Goal: Task Accomplishment & Management: Complete application form

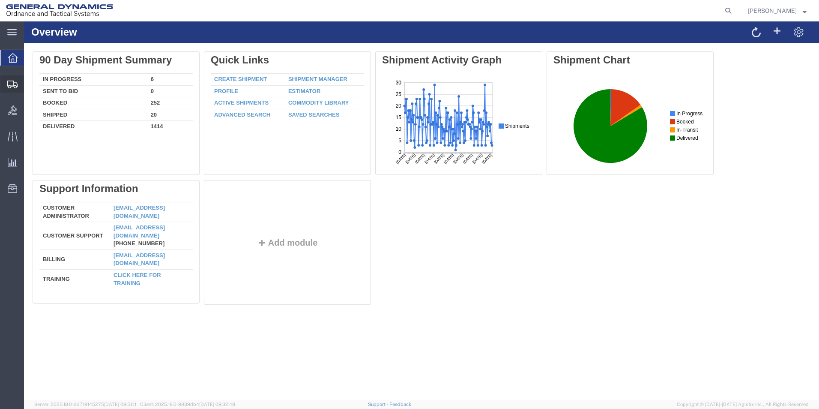
click at [0, 0] on span "Create from Template" at bounding box center [0, 0] width 0 height 0
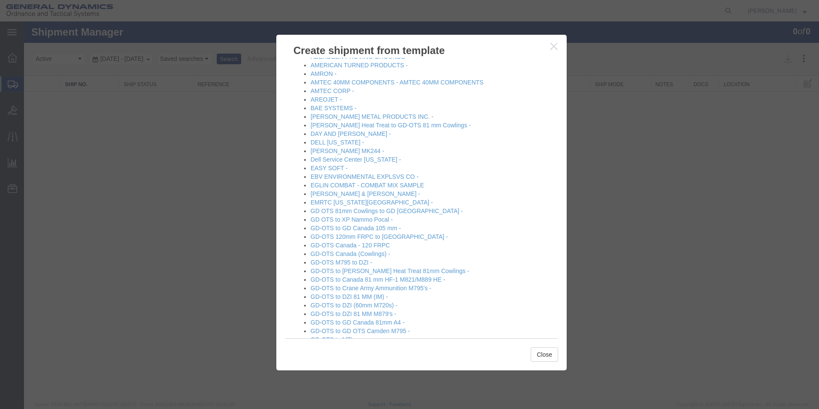
scroll to position [94, 0]
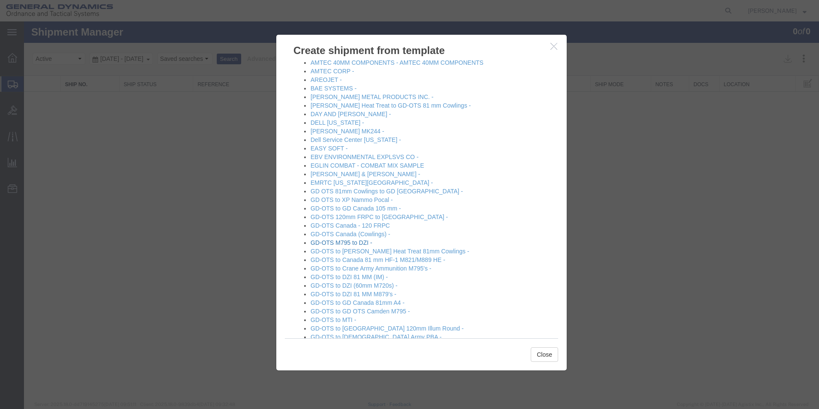
click at [340, 242] on link "GD-OTS M795 to DZI -" at bounding box center [342, 242] width 62 height 7
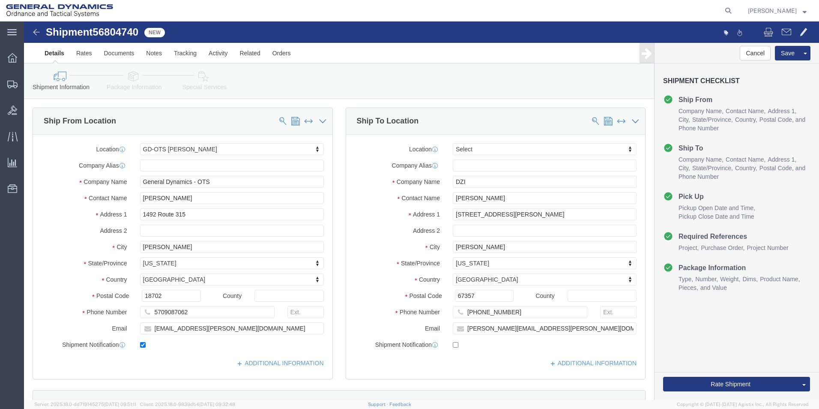
select select "42193"
select select
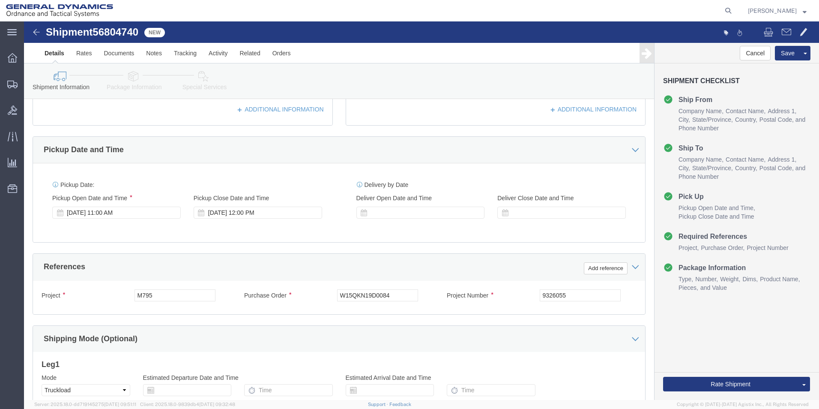
scroll to position [258, 0]
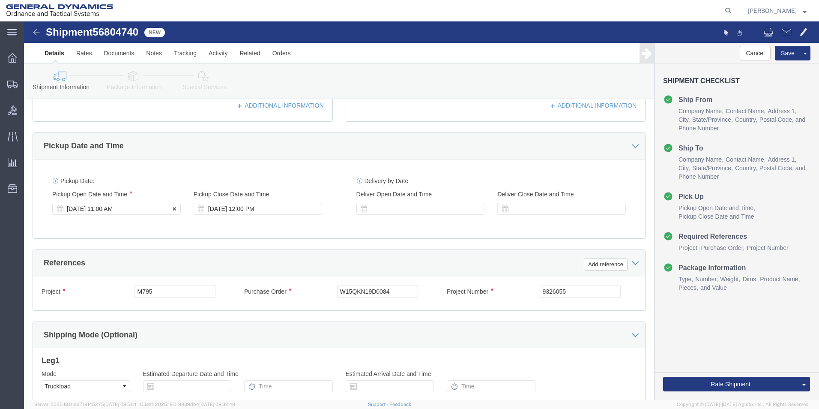
click div "[DATE] 11:00 AM"
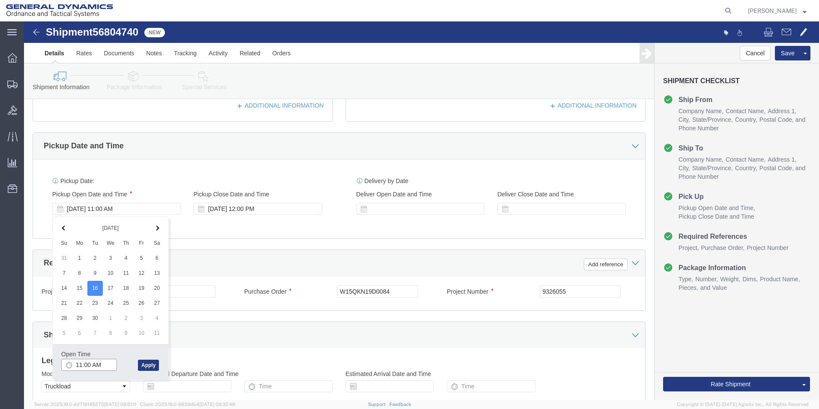
click input "11:00 AM"
type input "9:00 AM"
click button "Apply"
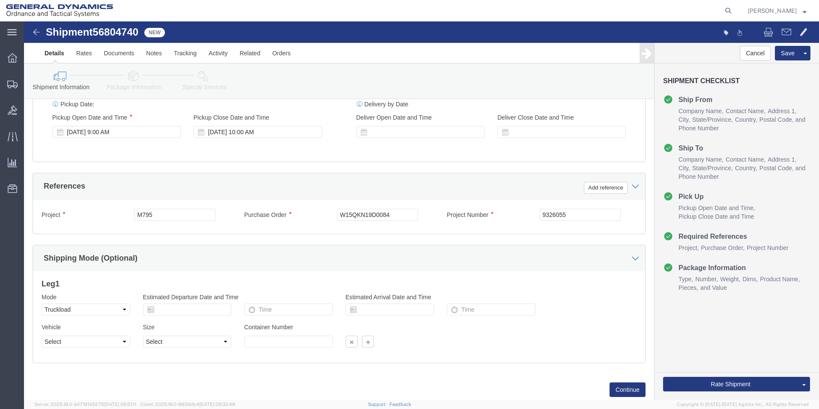
scroll to position [357, 0]
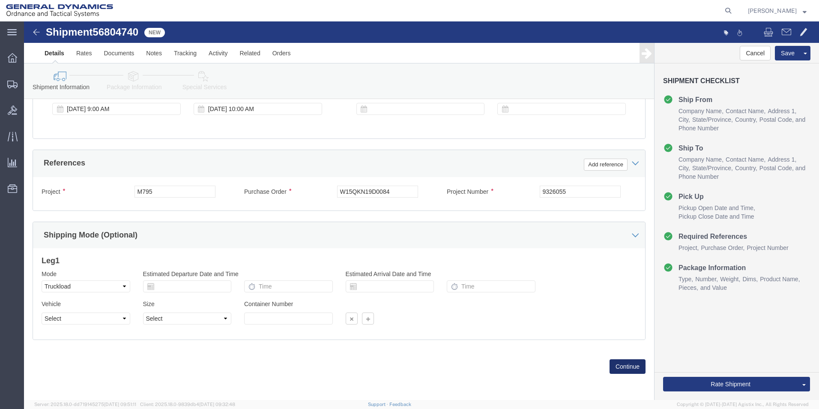
click button "Continue"
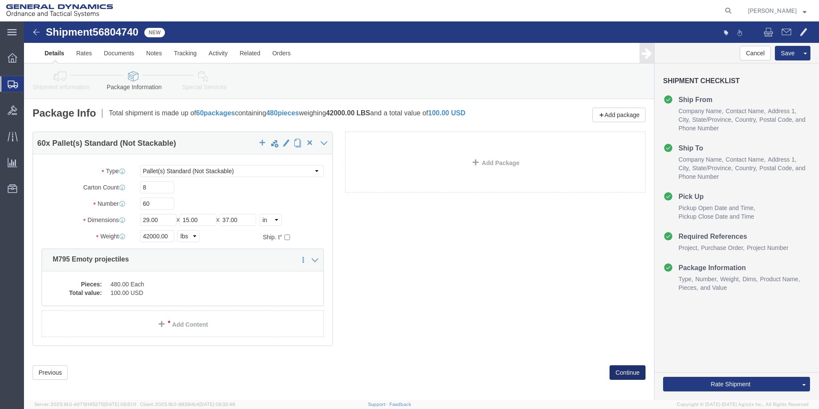
click button "Continue"
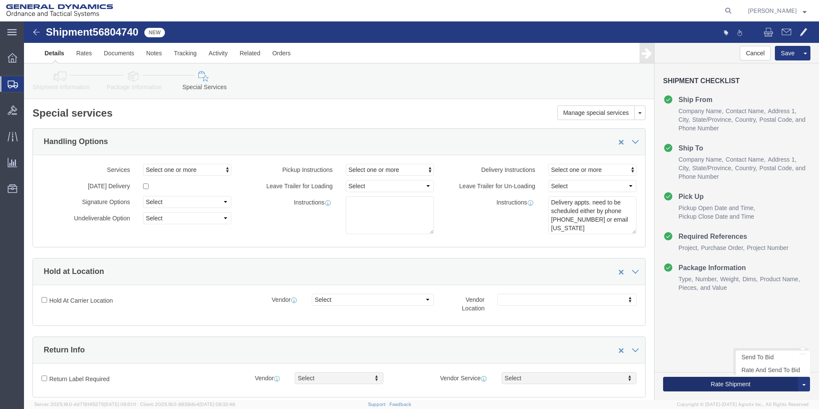
click button "Rate Shipment"
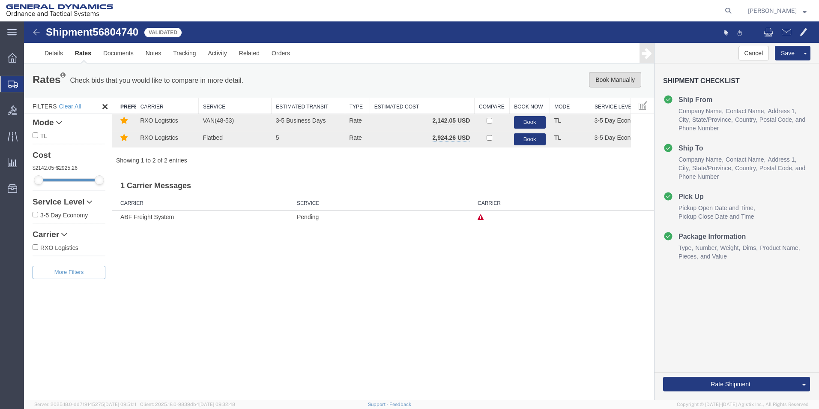
click at [609, 78] on button "Book Manually" at bounding box center [615, 79] width 52 height 15
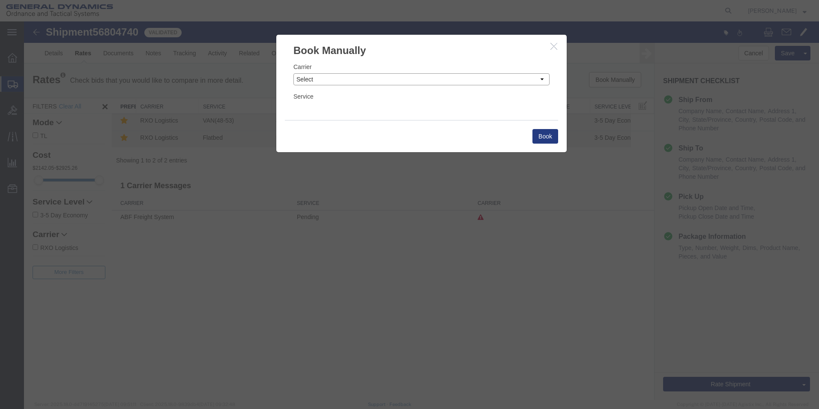
click at [542, 80] on select "Select Add New Carrier (and default service) AATCO ABF Freight System FedEx Cus…" at bounding box center [422, 79] width 256 height 12
select select "ADD_NEW_CARRIER"
click at [294, 73] on select "Select Add New Carrier (and default service) AATCO ABF Freight System FedEx Cus…" at bounding box center [422, 79] width 256 height 12
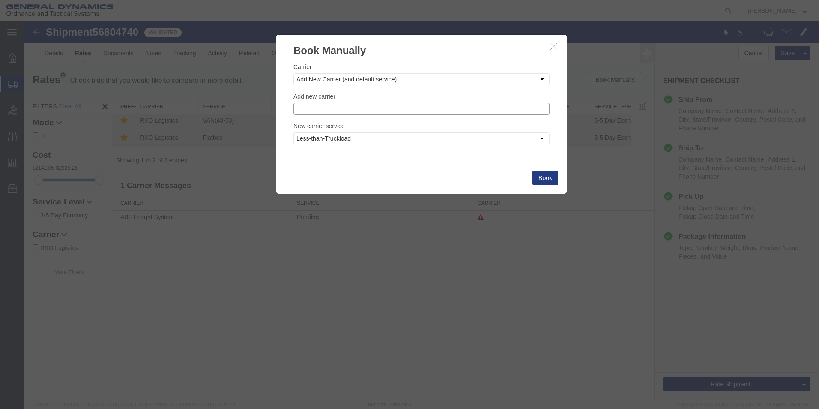
click at [319, 110] on input "text" at bounding box center [422, 109] width 256 height 12
click at [330, 120] on p "Calex Logistics" at bounding box center [421, 122] width 245 height 7
type input "Calex Logistics"
click at [540, 138] on select "Less-than-Truckload Truckload Ocean Standard Rail Air" at bounding box center [422, 138] width 256 height 12
select select "TL"
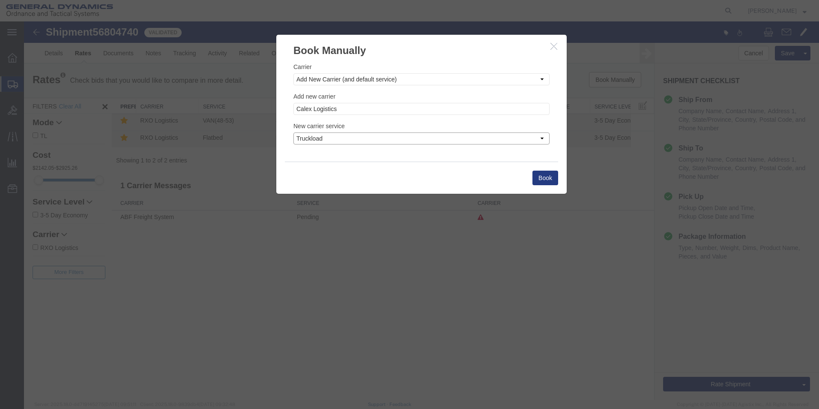
click at [294, 132] on select "Less-than-Truckload Truckload Ocean Standard Rail Air" at bounding box center [422, 138] width 256 height 12
click at [545, 177] on button "Book" at bounding box center [546, 178] width 26 height 15
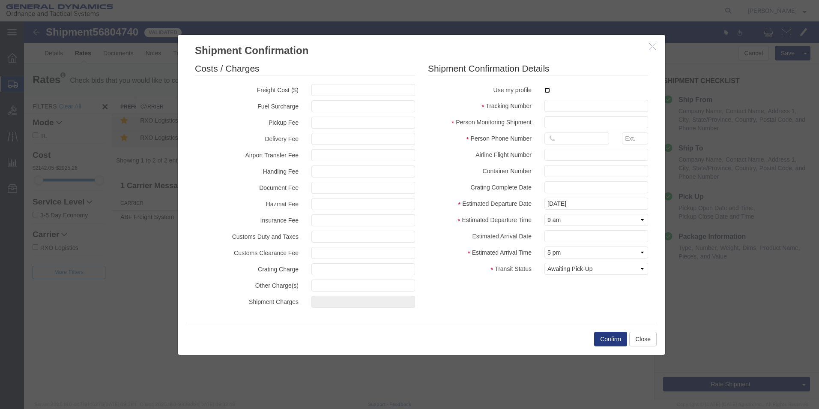
click at [547, 92] on input "checkbox" at bounding box center [548, 90] width 6 height 6
checkbox input "true"
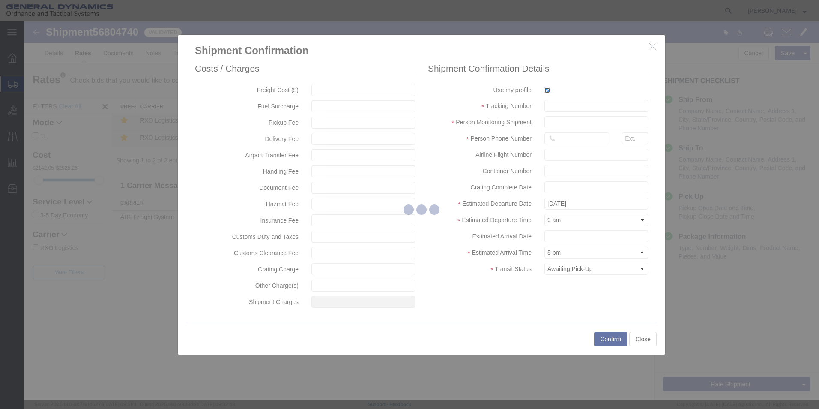
type input "[PERSON_NAME]"
type input "5709087062"
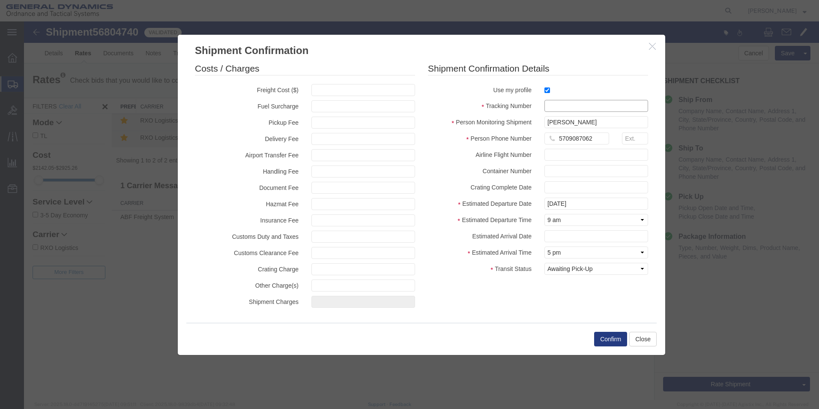
click at [553, 105] on input "text" at bounding box center [597, 106] width 104 height 12
type input "56804740"
click at [603, 339] on button "Confirm" at bounding box center [610, 339] width 33 height 15
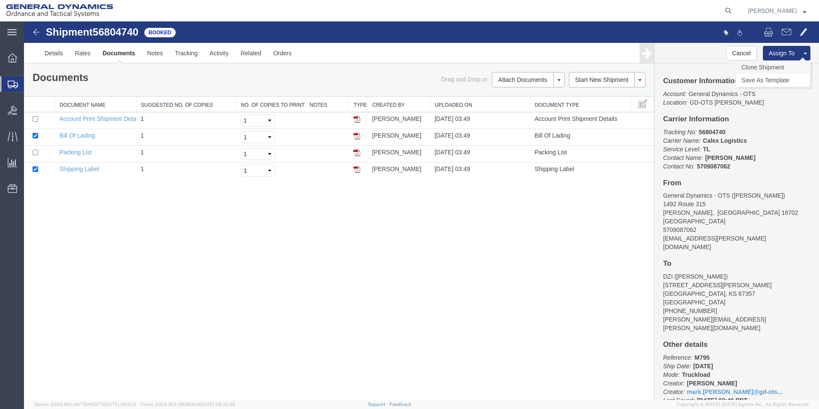
click at [771, 69] on link "Clone Shipment" at bounding box center [773, 67] width 74 height 13
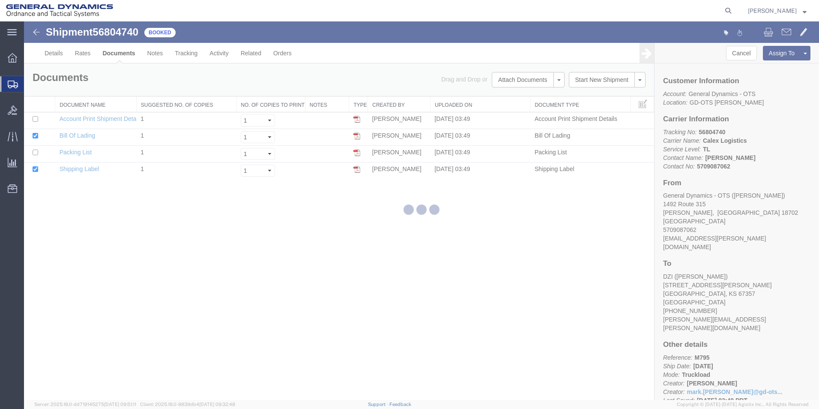
select select "42193"
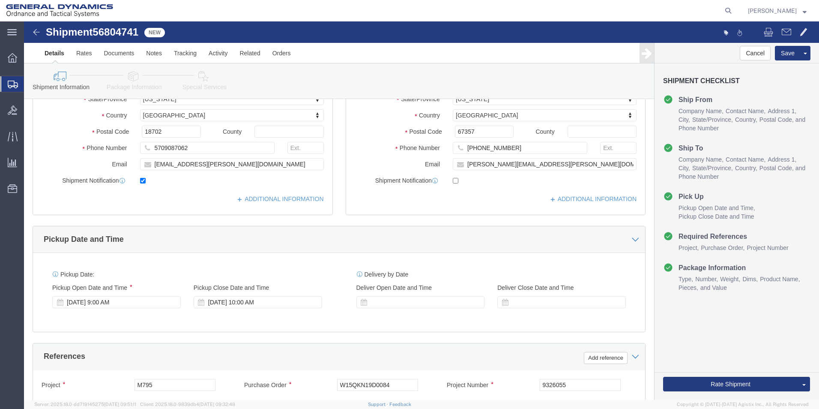
scroll to position [171, 0]
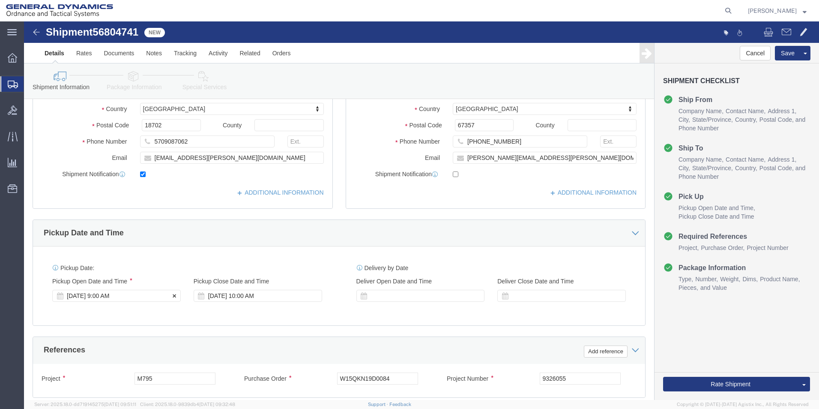
click div "[DATE] 9:00 AM"
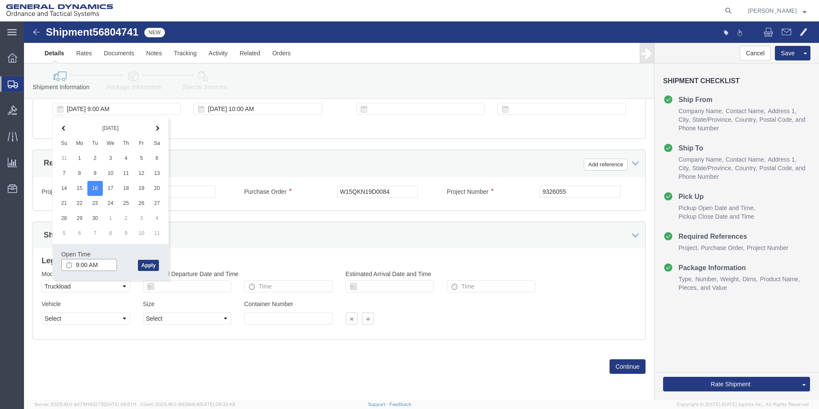
type input "10:00 AM"
click button "Apply"
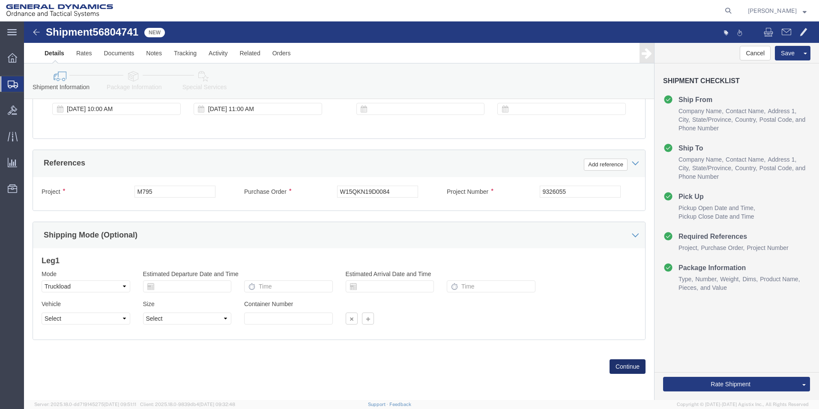
click button "Continue"
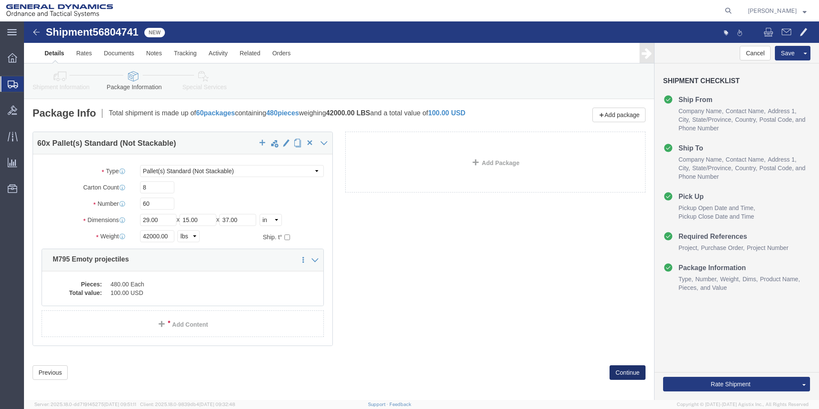
click button "Continue"
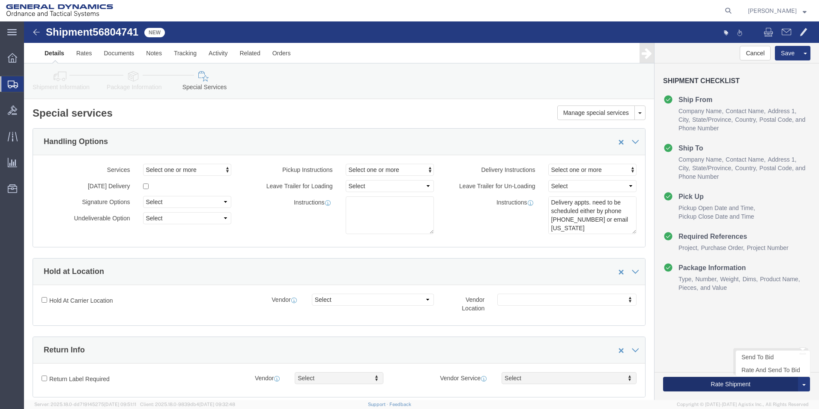
click button "Rate Shipment"
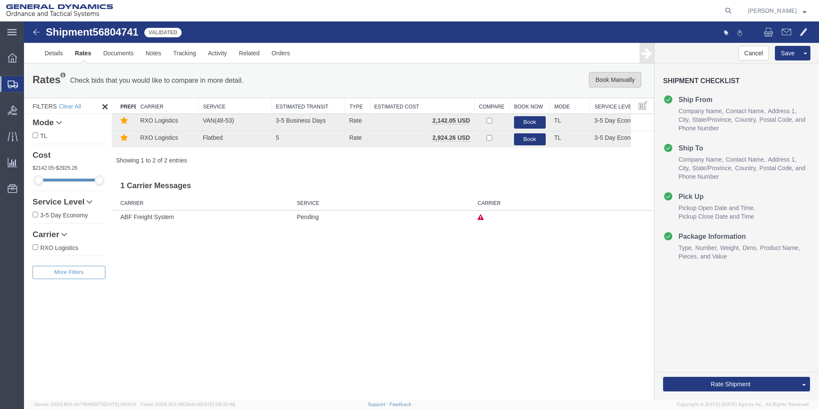
click at [614, 79] on button "Book Manually" at bounding box center [615, 79] width 52 height 15
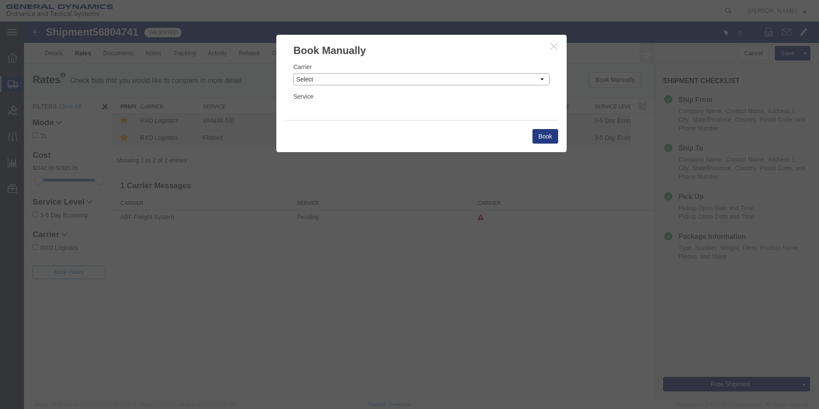
click at [542, 80] on select "Select Add New Carrier (and default service) AATCO ABF Freight System FedEx Cus…" at bounding box center [422, 79] width 256 height 12
select select "ADD_NEW_CARRIER"
click at [294, 73] on select "Select Add New Carrier (and default service) AATCO ABF Freight System FedEx Cus…" at bounding box center [422, 79] width 256 height 12
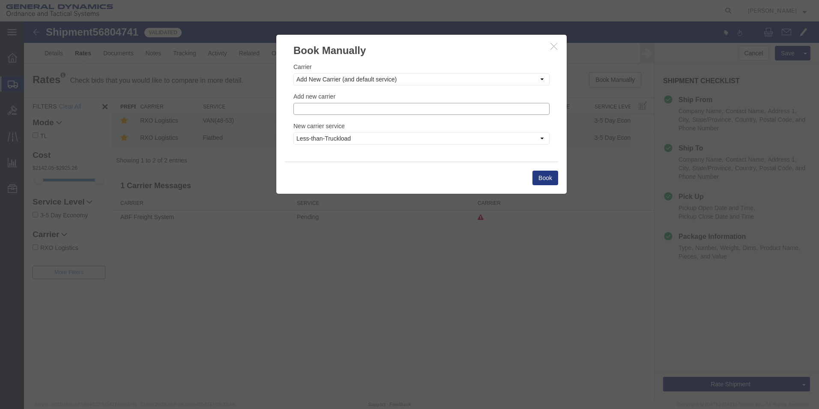
click at [331, 110] on input "text" at bounding box center [422, 109] width 256 height 12
click at [326, 120] on p "Calex Logistics" at bounding box center [421, 122] width 245 height 7
type input "Calex Logistics"
click at [543, 139] on select "Less-than-Truckload Truckload Ocean Standard Rail Air" at bounding box center [422, 138] width 256 height 12
select select "TL"
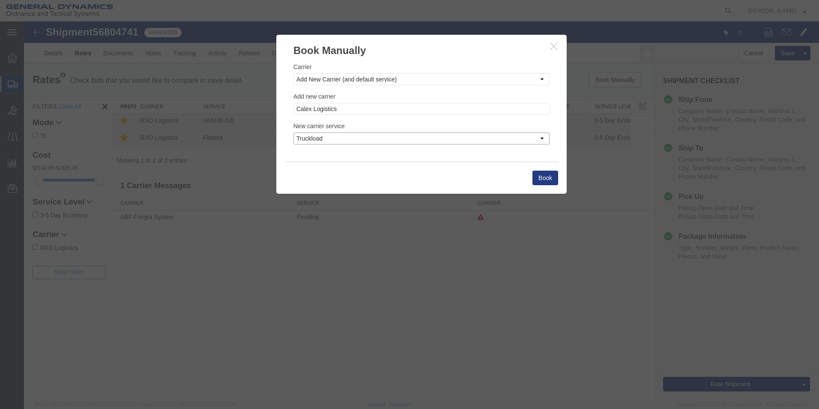
click at [294, 132] on select "Less-than-Truckload Truckload Ocean Standard Rail Air" at bounding box center [422, 138] width 256 height 12
click at [544, 174] on button "Book" at bounding box center [546, 178] width 26 height 15
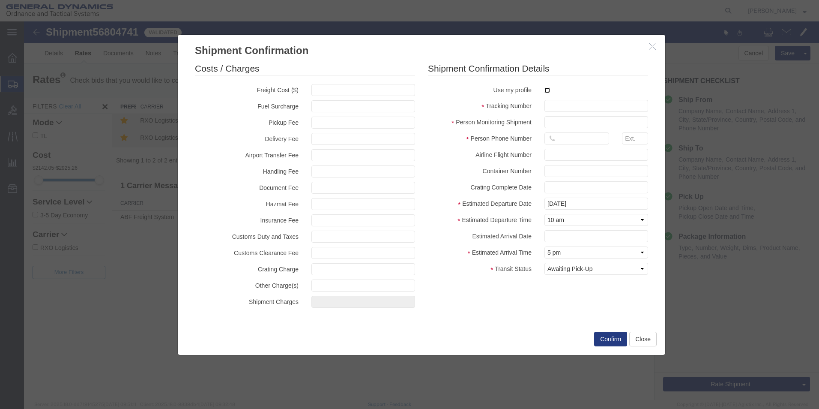
click at [547, 90] on input "checkbox" at bounding box center [548, 90] width 6 height 6
checkbox input "true"
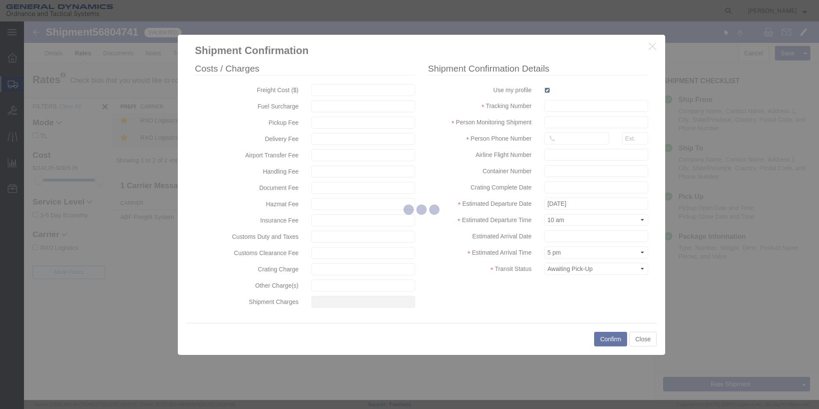
type input "[PERSON_NAME]"
type input "5709087062"
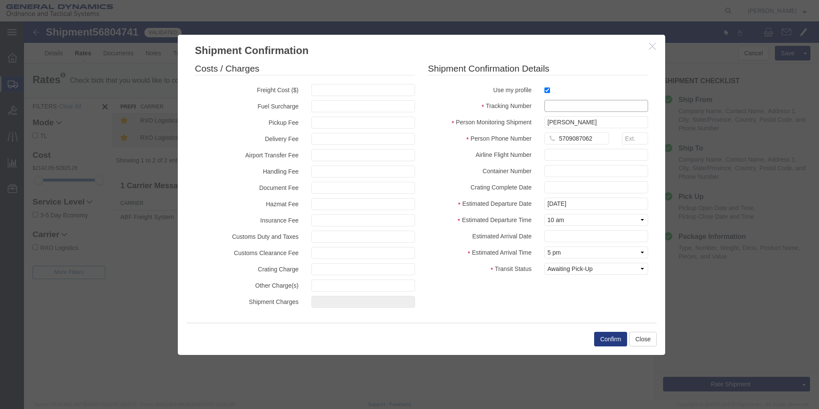
click at [554, 104] on input "text" at bounding box center [597, 106] width 104 height 12
type input "56804741"
click at [614, 340] on button "Confirm" at bounding box center [610, 339] width 33 height 15
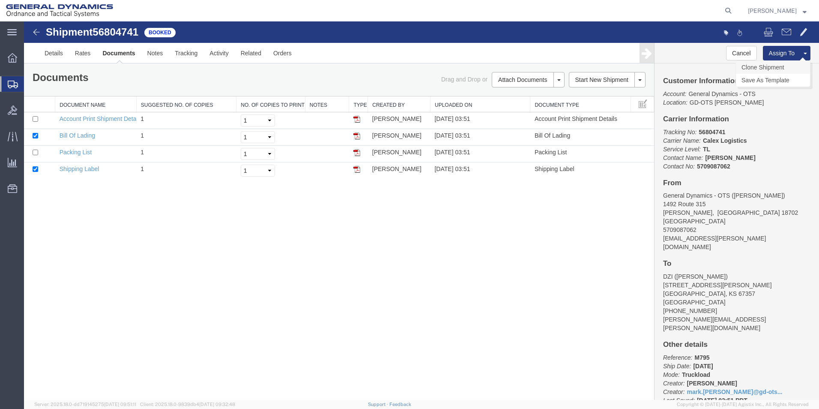
click at [772, 68] on link "Clone Shipment" at bounding box center [773, 67] width 74 height 13
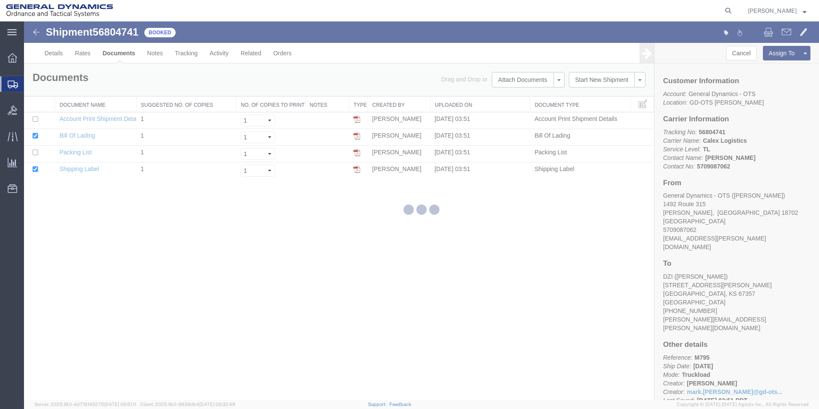
select select "42193"
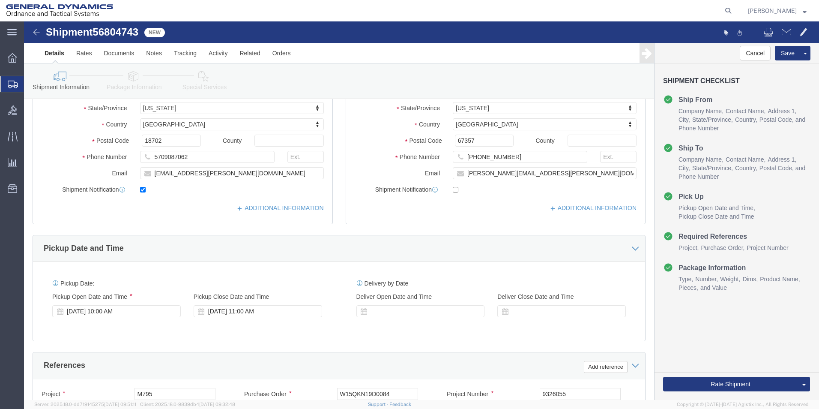
scroll to position [156, 0]
click div "[DATE] 10:00 AM"
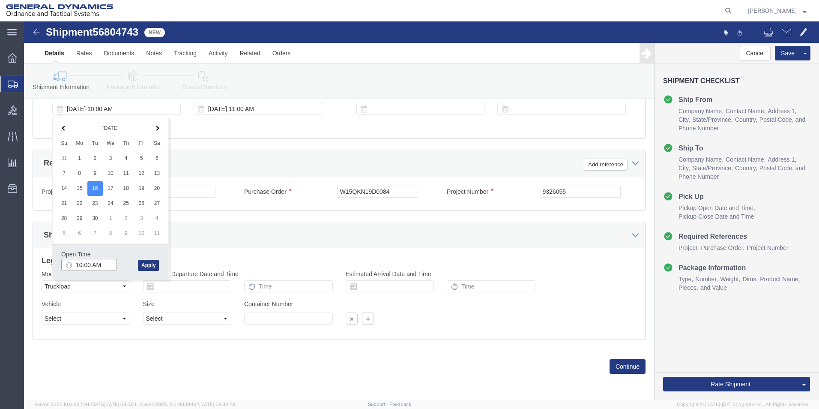
type input "11:00 AM"
click button "Apply"
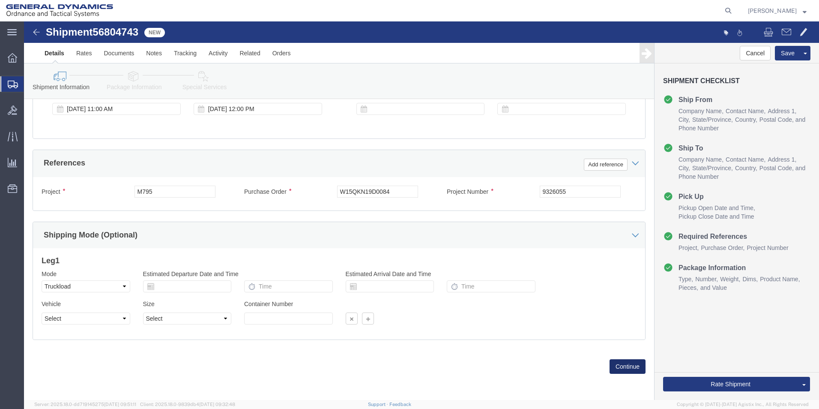
click button "Continue"
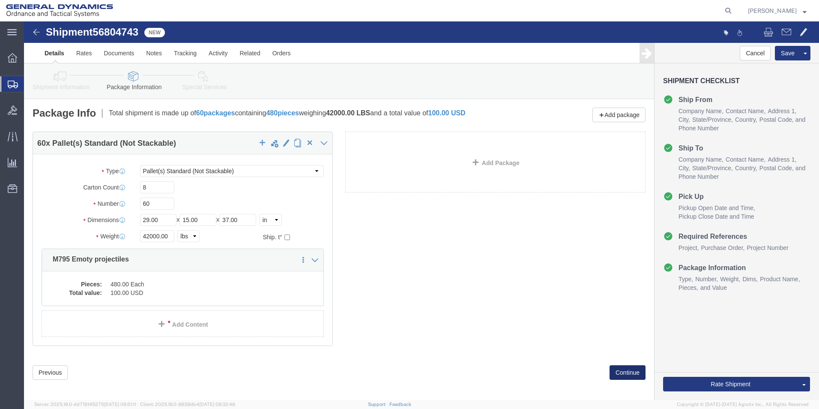
click button "Continue"
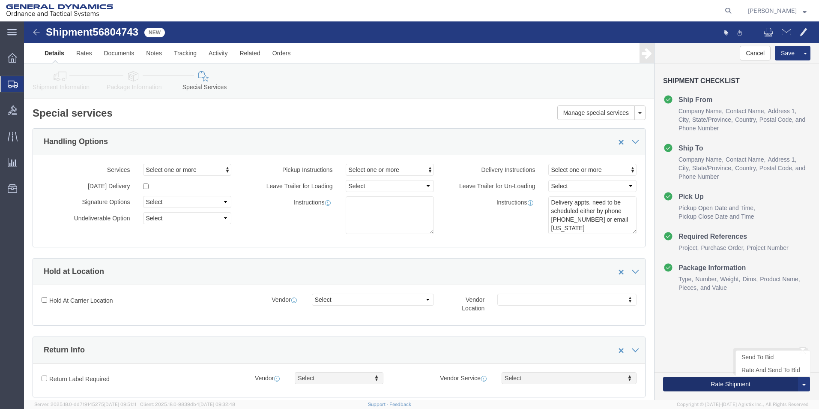
click button "Rate Shipment"
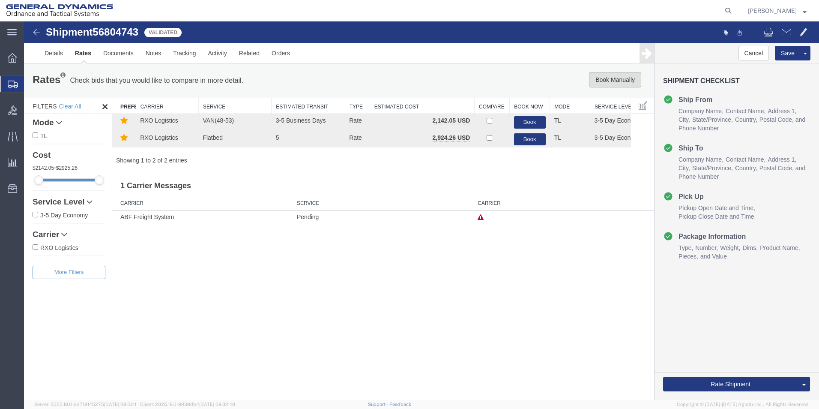
click at [613, 80] on button "Book Manually" at bounding box center [615, 79] width 52 height 15
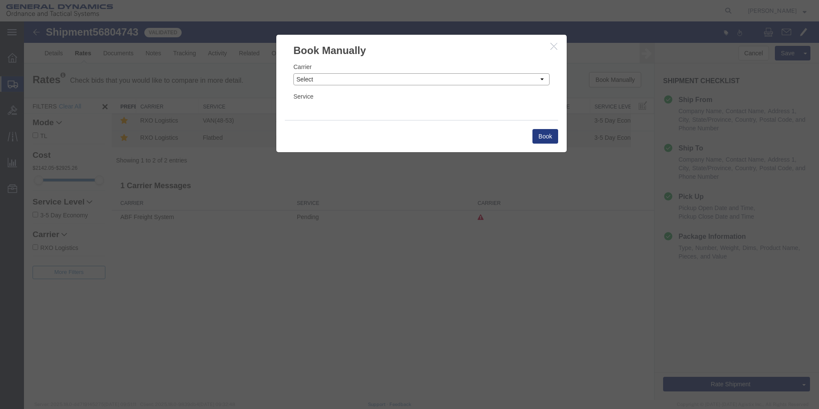
click at [540, 78] on select "Select Add New Carrier (and default service) AATCO ABF Freight System FedEx Cus…" at bounding box center [422, 79] width 256 height 12
select select "ADD_NEW_CARRIER"
click at [294, 73] on select "Select Add New Carrier (and default service) AATCO ABF Freight System FedEx Cus…" at bounding box center [422, 79] width 256 height 12
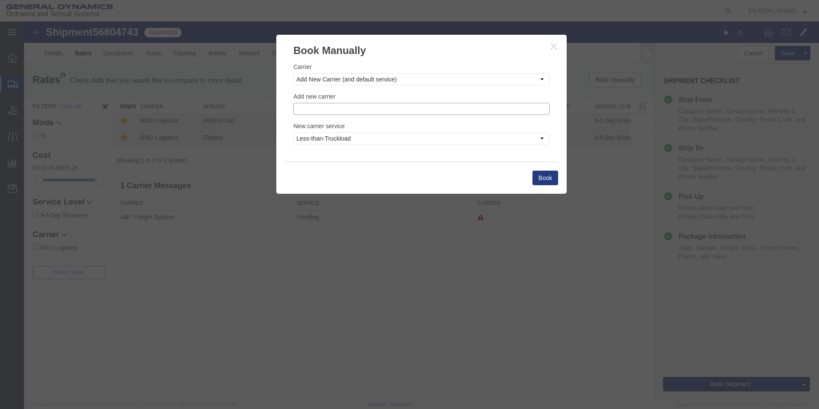
click at [313, 108] on input "text" at bounding box center [422, 109] width 256 height 12
click at [333, 122] on p "Calex Logistics" at bounding box center [421, 122] width 245 height 7
type input "Calex Logistics"
click at [542, 138] on select "Less-than-Truckload Truckload Ocean Standard Rail Air" at bounding box center [422, 138] width 256 height 12
select select "TL"
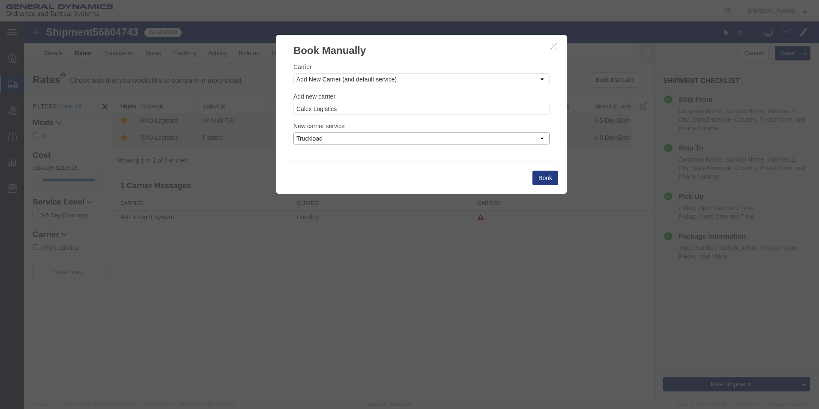
click at [294, 132] on select "Less-than-Truckload Truckload Ocean Standard Rail Air" at bounding box center [422, 138] width 256 height 12
click at [546, 177] on button "Book" at bounding box center [546, 178] width 26 height 15
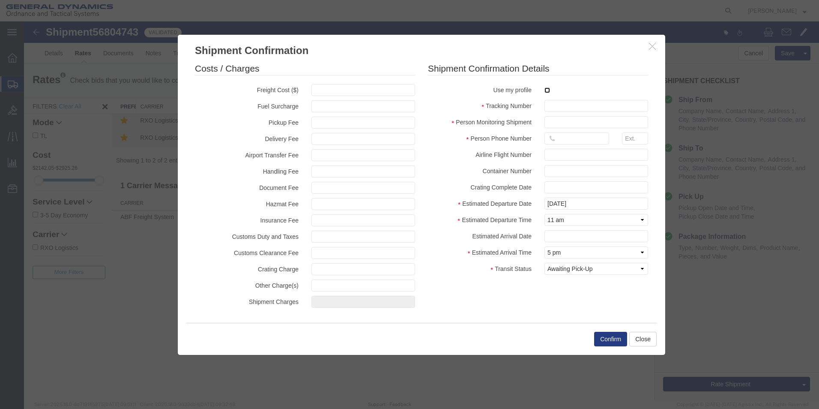
click at [547, 89] on input "checkbox" at bounding box center [548, 90] width 6 height 6
checkbox input "true"
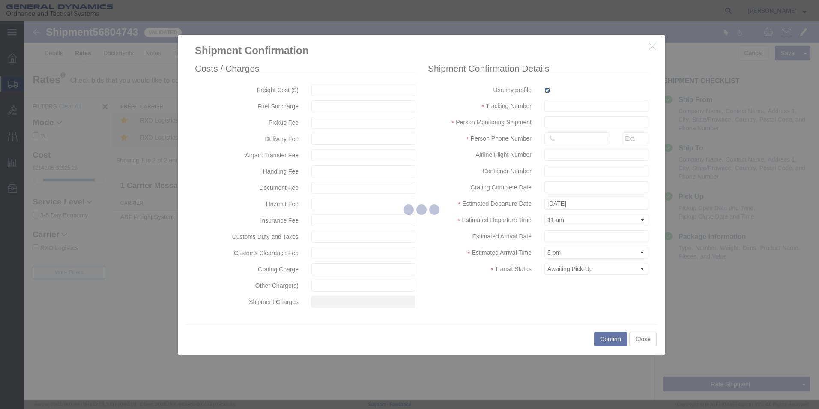
type input "[PERSON_NAME]"
type input "5709087062"
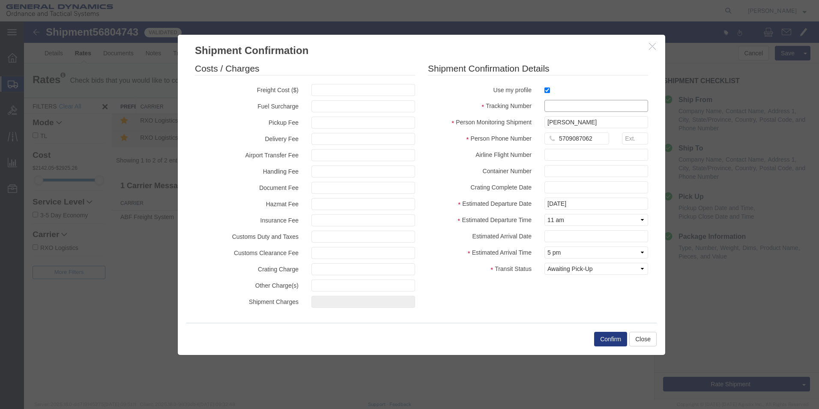
click at [554, 105] on input "text" at bounding box center [597, 106] width 104 height 12
type input "56804743"
click at [606, 339] on button "Confirm" at bounding box center [610, 339] width 33 height 15
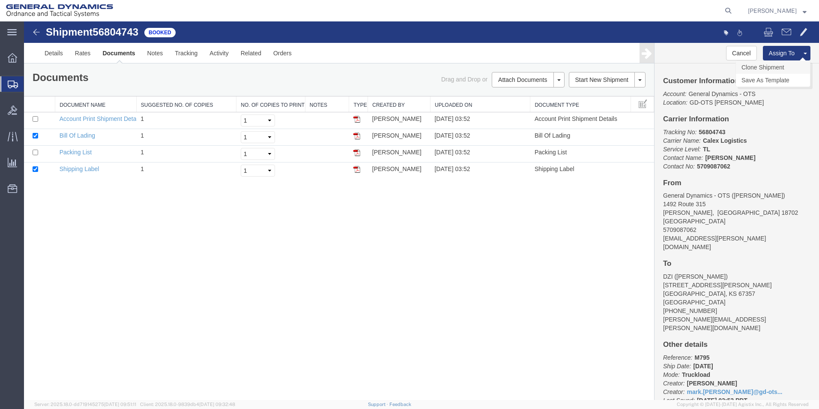
click at [774, 68] on link "Clone Shipment" at bounding box center [773, 67] width 74 height 13
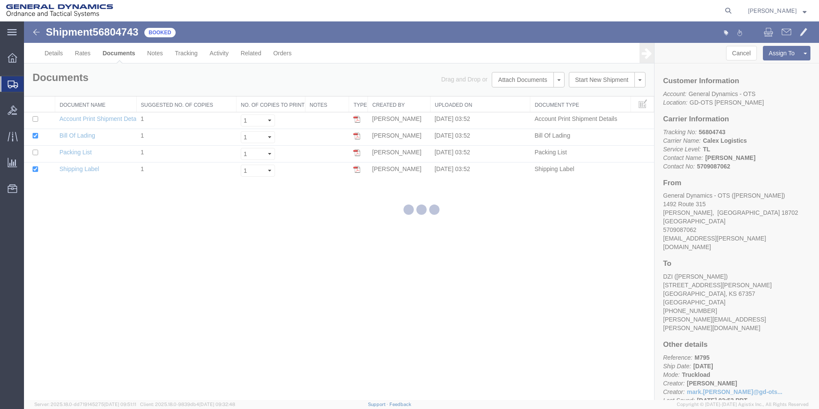
select select "42193"
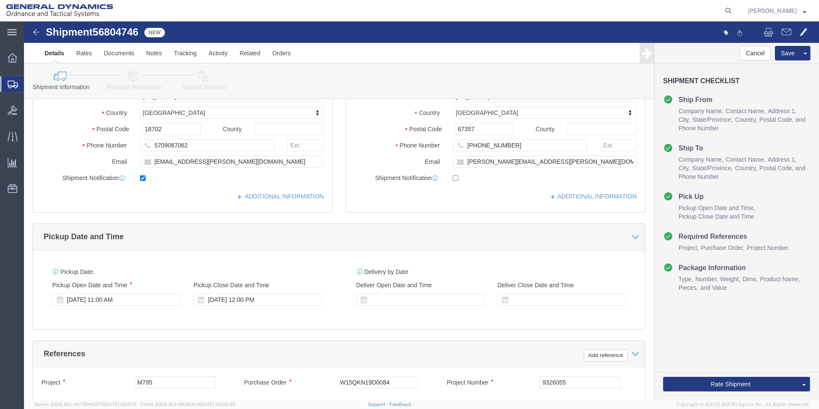
scroll to position [170, 0]
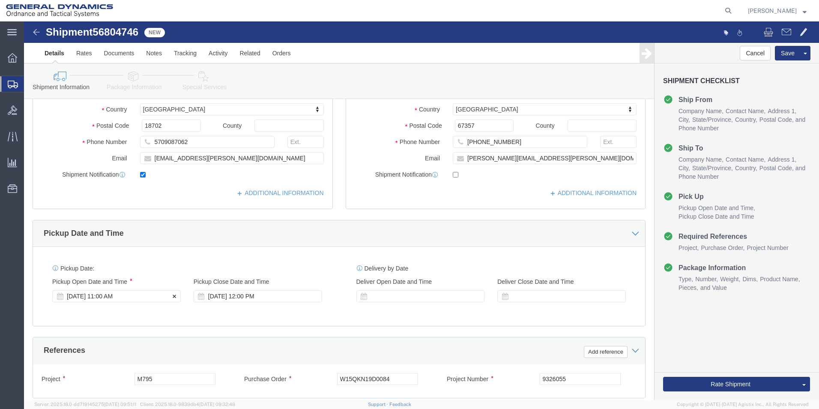
click div "[DATE] 11:00 AM"
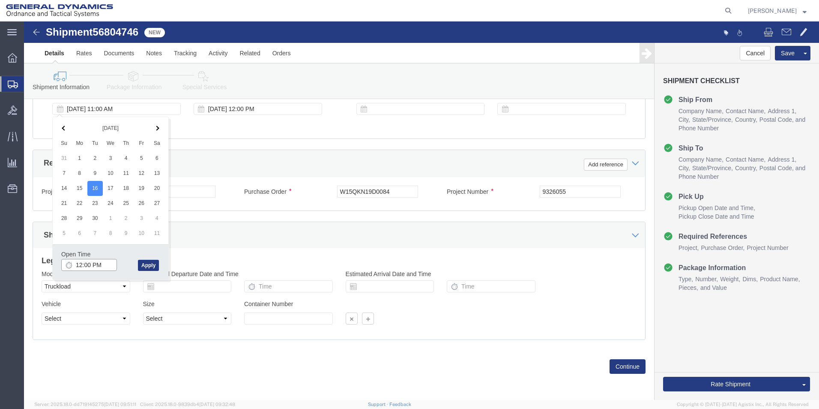
type input "1:00 PM"
click button "Apply"
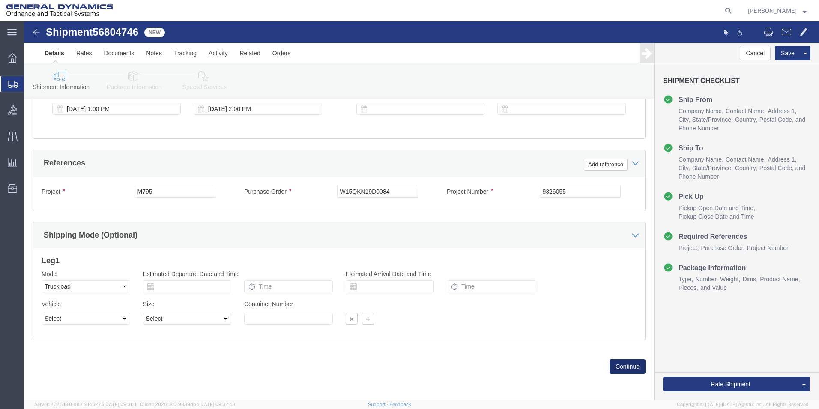
click button "Continue"
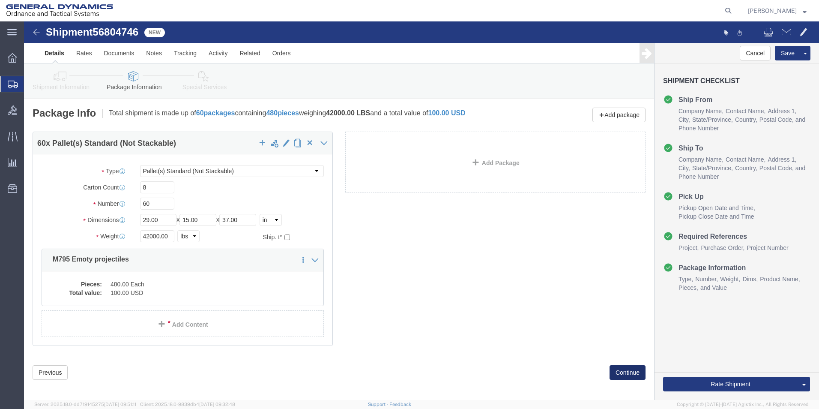
click button "Continue"
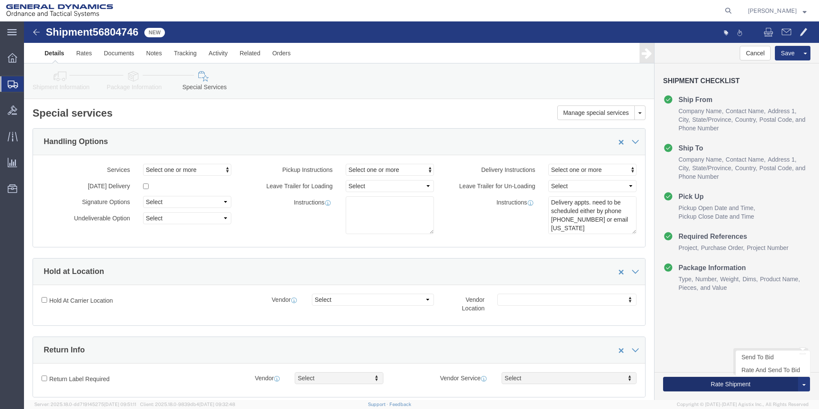
click button "Rate Shipment"
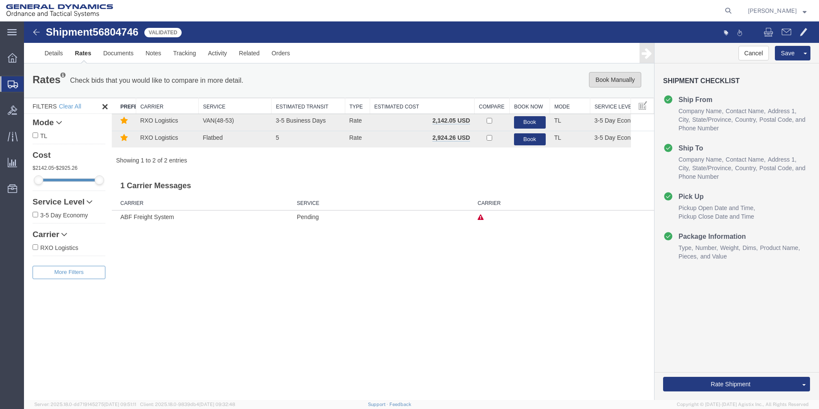
click at [608, 75] on button "Book Manually" at bounding box center [615, 79] width 52 height 15
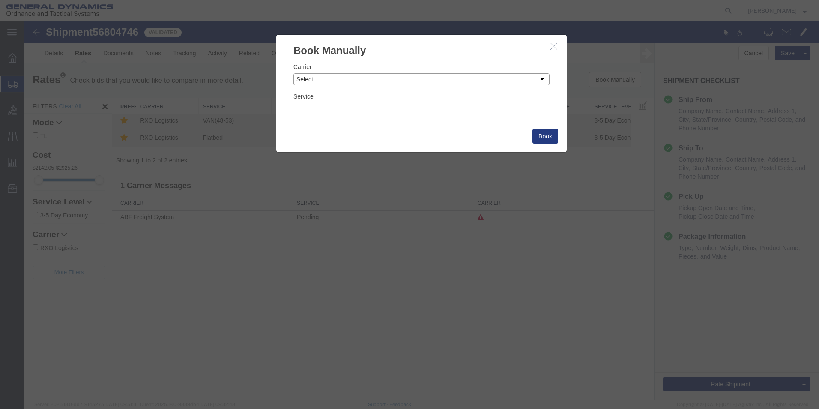
click at [542, 79] on select "Select Add New Carrier (and default service) AATCO ABF Freight System FedEx Cus…" at bounding box center [422, 79] width 256 height 12
select select "ADD_NEW_CARRIER"
click at [294, 73] on select "Select Add New Carrier (and default service) AATCO ABF Freight System FedEx Cus…" at bounding box center [422, 79] width 256 height 12
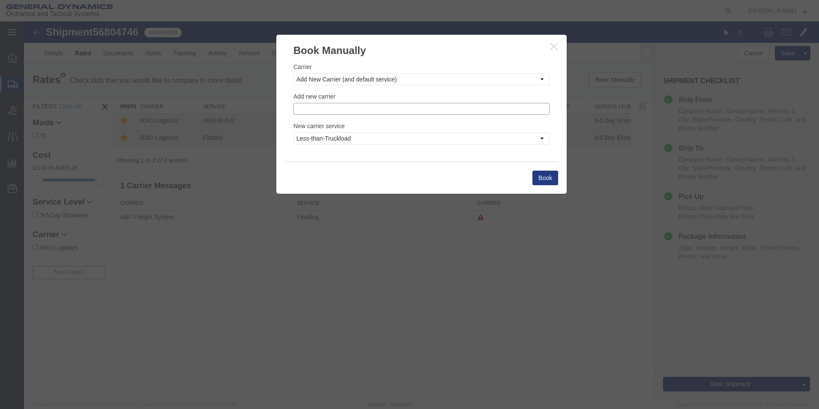
click at [339, 108] on input "text" at bounding box center [422, 109] width 256 height 12
click at [332, 123] on p "Calex Logistics" at bounding box center [421, 122] width 245 height 7
type input "Calex Logistics"
click at [542, 140] on select "Less-than-Truckload Truckload Ocean Standard Rail Air" at bounding box center [422, 138] width 256 height 12
select select "TL"
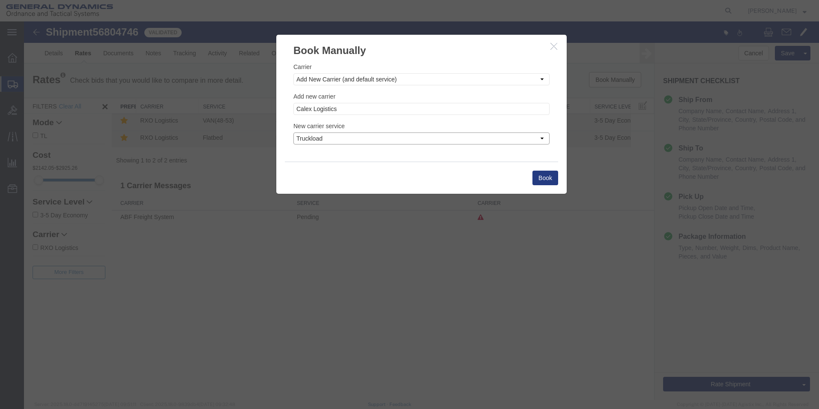
click at [294, 132] on select "Less-than-Truckload Truckload Ocean Standard Rail Air" at bounding box center [422, 138] width 256 height 12
click at [539, 177] on button "Book" at bounding box center [546, 178] width 26 height 15
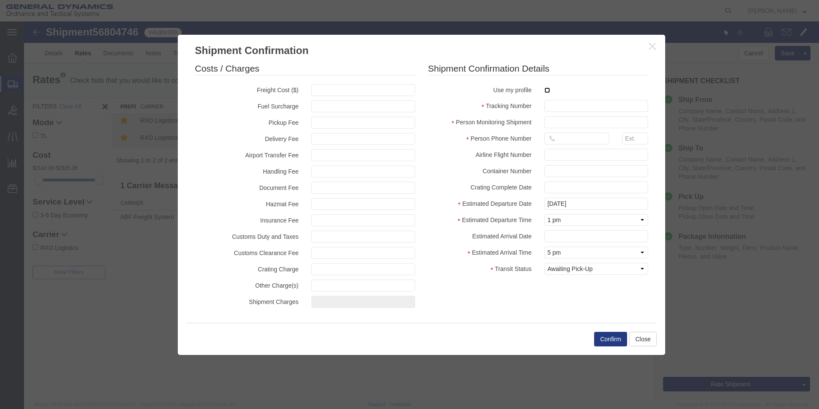
click at [547, 90] on input "checkbox" at bounding box center [548, 90] width 6 height 6
checkbox input "true"
type input "[PERSON_NAME]"
type input "5709087062"
click at [549, 108] on input "text" at bounding box center [597, 106] width 104 height 12
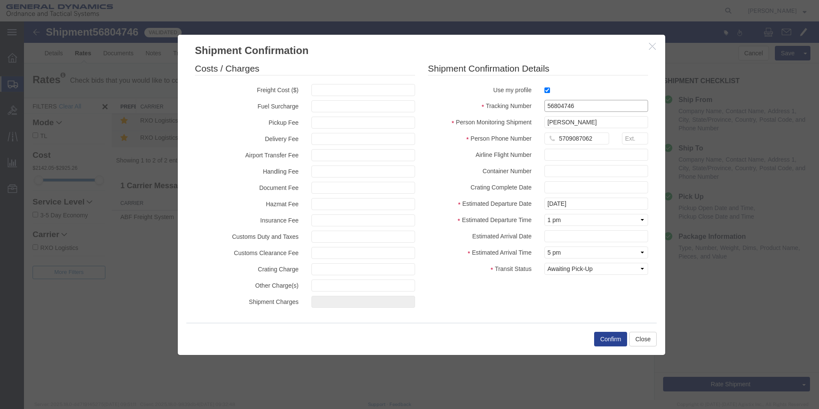
type input "56804746"
click at [608, 339] on button "Confirm" at bounding box center [610, 339] width 33 height 15
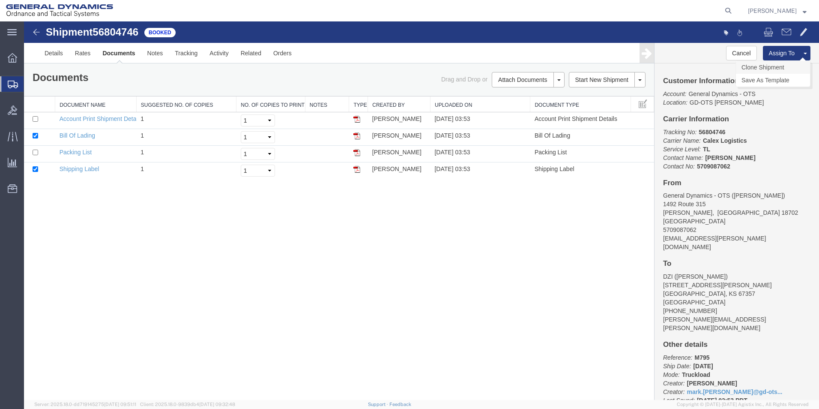
click at [770, 69] on link "Clone Shipment" at bounding box center [773, 67] width 74 height 13
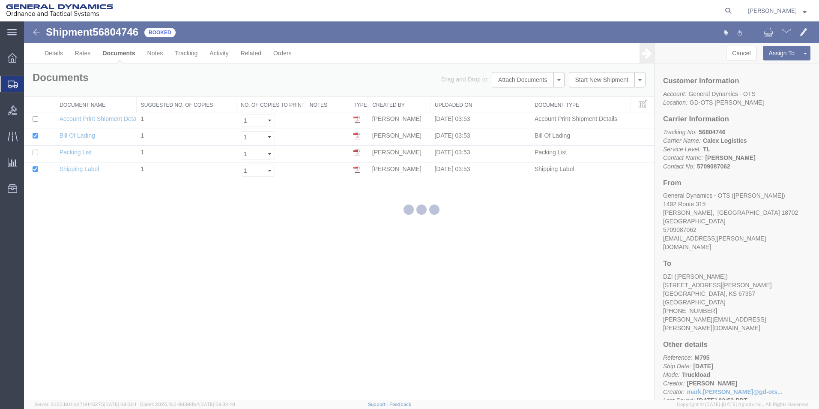
select select "42193"
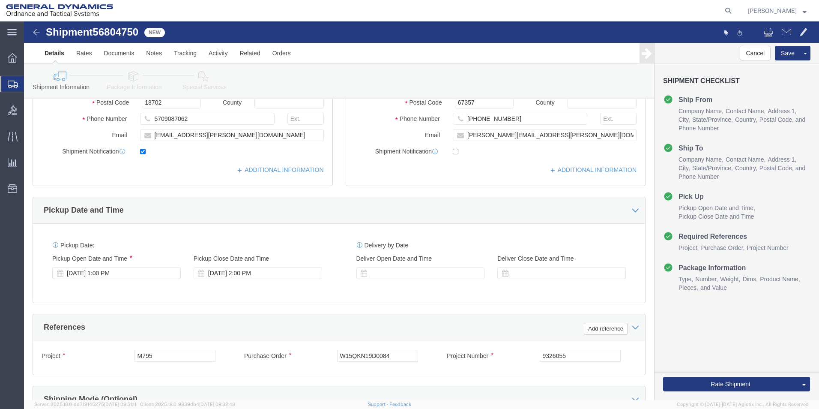
scroll to position [197, 0]
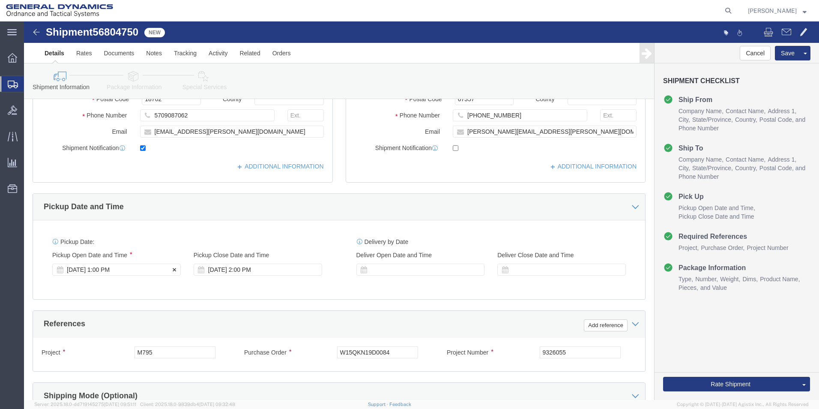
click div "[DATE] 1:00 PM"
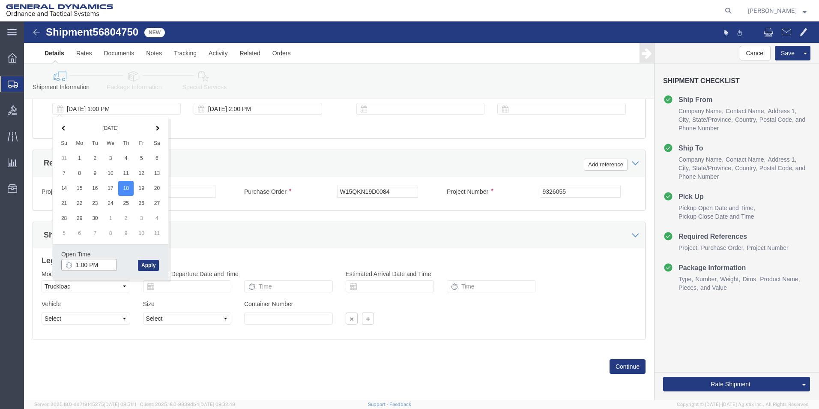
click input "1:00 PM"
type input "9:00 AM"
click button "Apply"
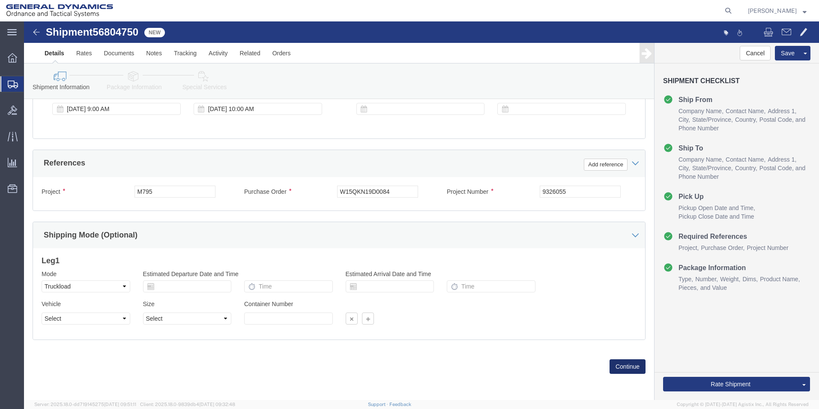
click button "Continue"
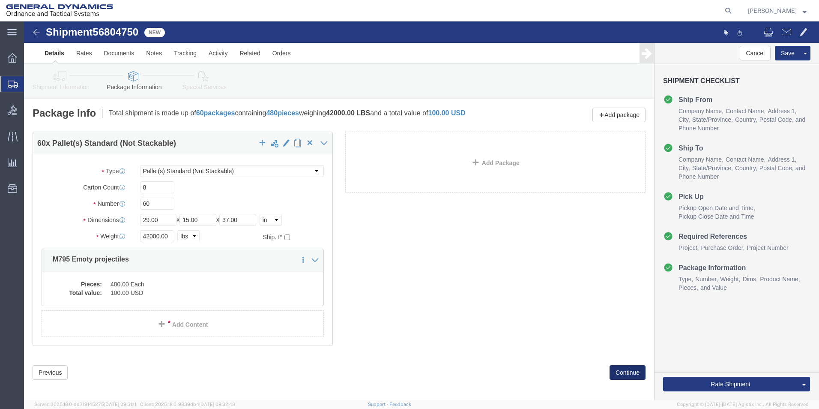
click button "Continue"
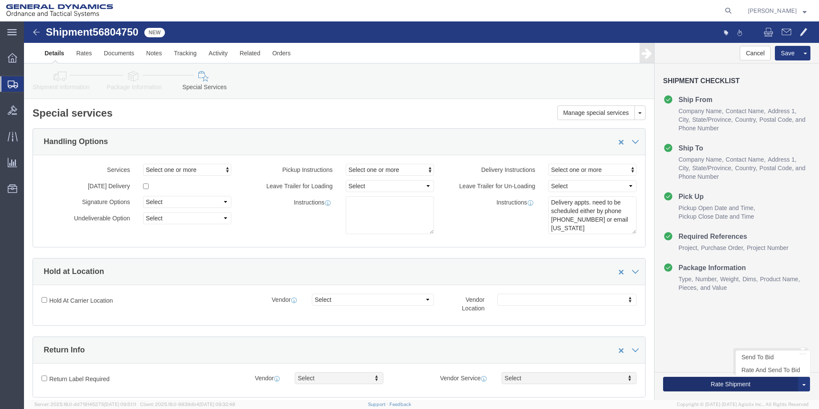
click button "Rate Shipment"
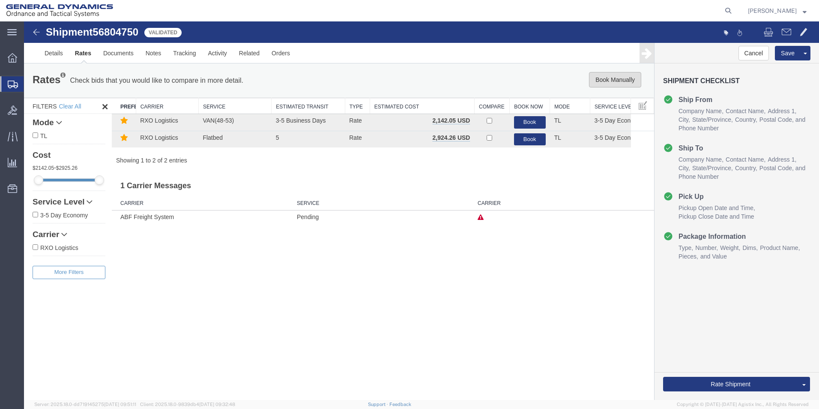
click at [602, 80] on button "Book Manually" at bounding box center [615, 79] width 52 height 15
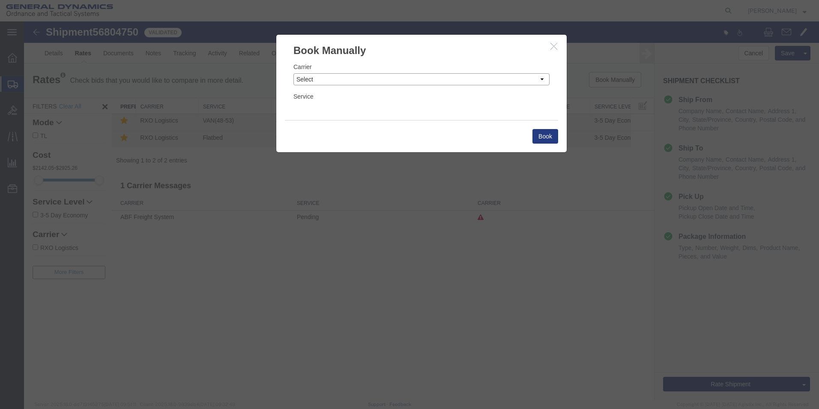
click at [544, 78] on select "Select Add New Carrier (and default service) AATCO ABF Freight System FedEx Cus…" at bounding box center [422, 79] width 256 height 12
select select "ADD_NEW_CARRIER"
click at [294, 73] on select "Select Add New Carrier (and default service) AATCO ABF Freight System FedEx Cus…" at bounding box center [422, 79] width 256 height 12
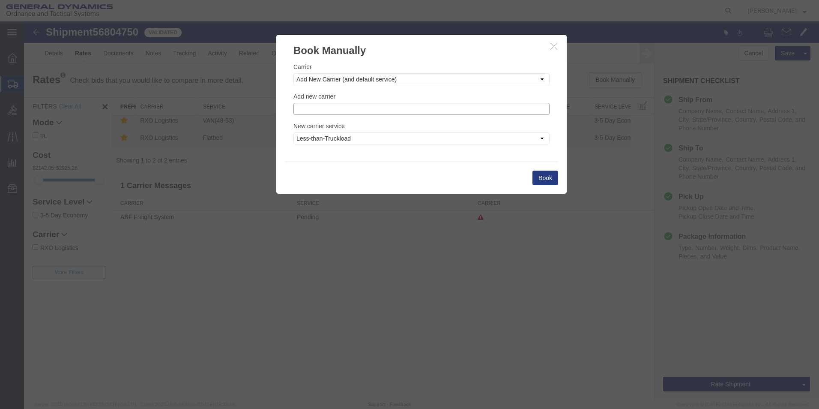
click at [321, 112] on input "text" at bounding box center [422, 109] width 256 height 12
click at [323, 120] on p "Calex Logistics" at bounding box center [421, 122] width 245 height 7
type input "Calex Logistics"
click at [541, 139] on select "Less-than-Truckload Truckload Ocean Standard Rail Air" at bounding box center [422, 138] width 256 height 12
select select "TL"
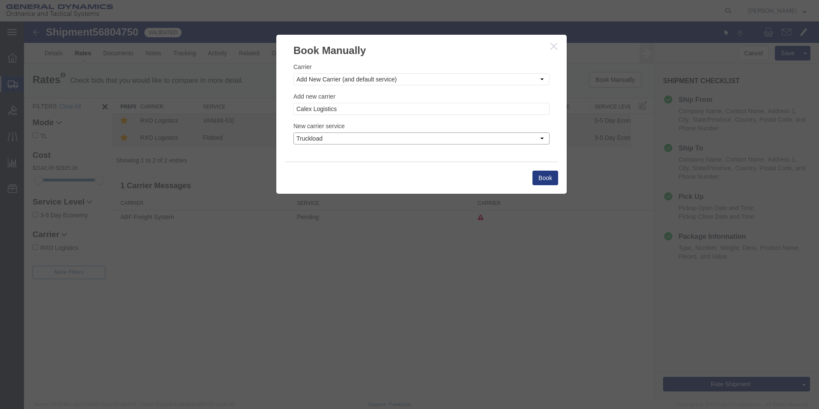
click at [294, 132] on select "Less-than-Truckload Truckload Ocean Standard Rail Air" at bounding box center [422, 138] width 256 height 12
click at [552, 176] on button "Book" at bounding box center [546, 178] width 26 height 15
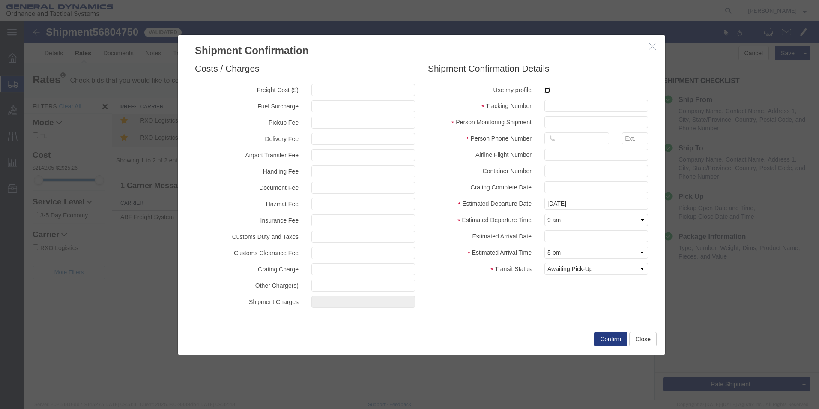
click at [547, 90] on input "checkbox" at bounding box center [548, 90] width 6 height 6
checkbox input "true"
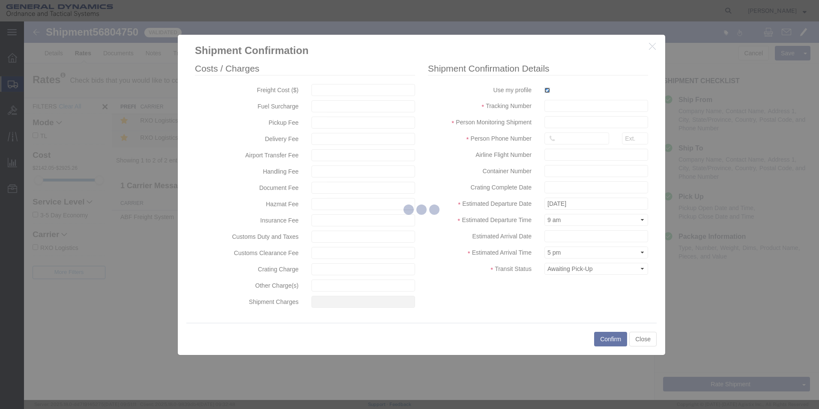
type input "[PERSON_NAME]"
type input "5709087062"
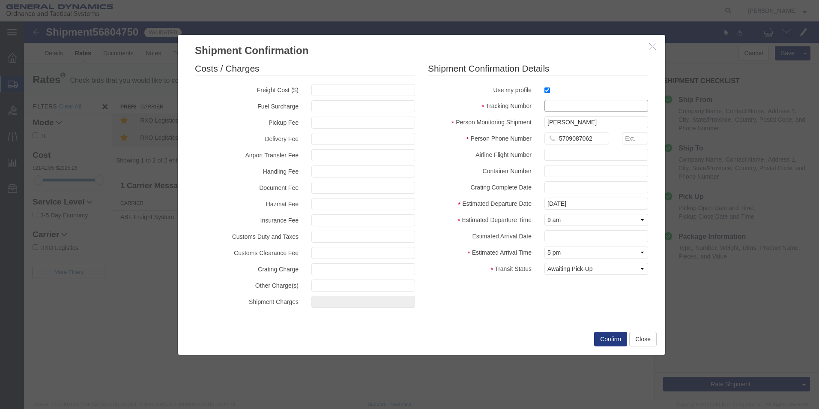
click at [555, 105] on input "text" at bounding box center [597, 106] width 104 height 12
type input "56804750"
click at [606, 337] on button "Confirm" at bounding box center [610, 339] width 33 height 15
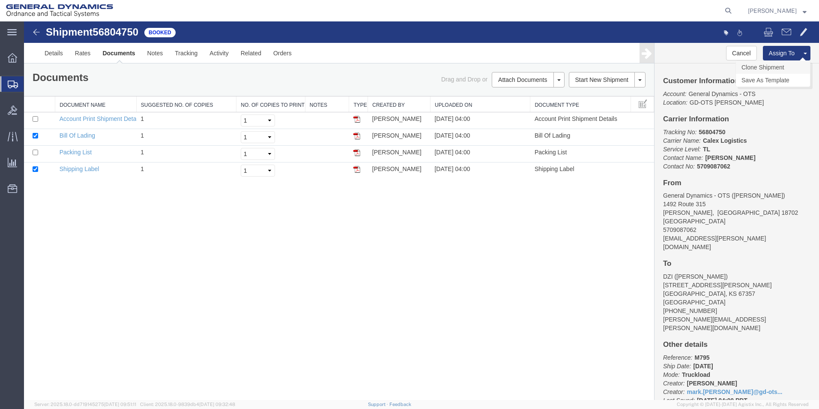
click at [768, 66] on link "Clone Shipment" at bounding box center [773, 67] width 74 height 13
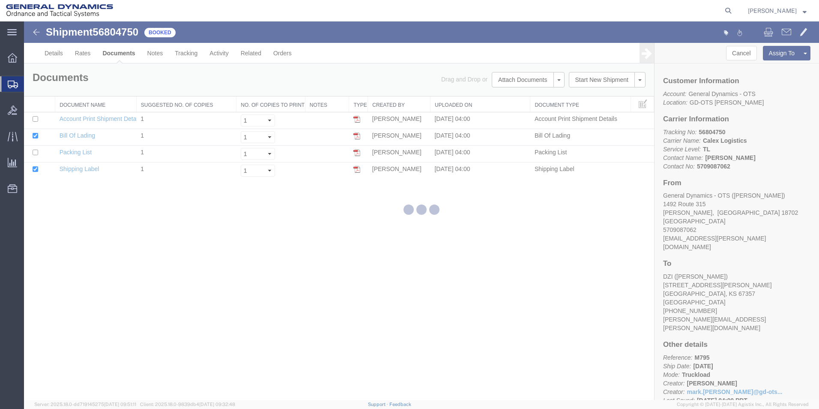
select select "42193"
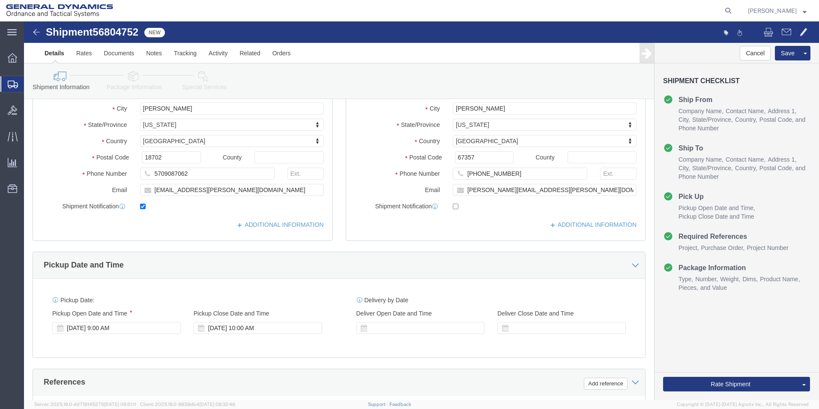
scroll to position [143, 0]
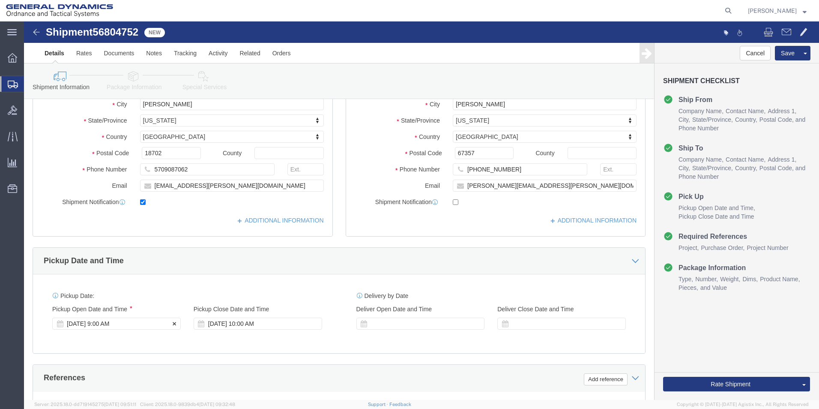
click div "[DATE] 9:00 AM"
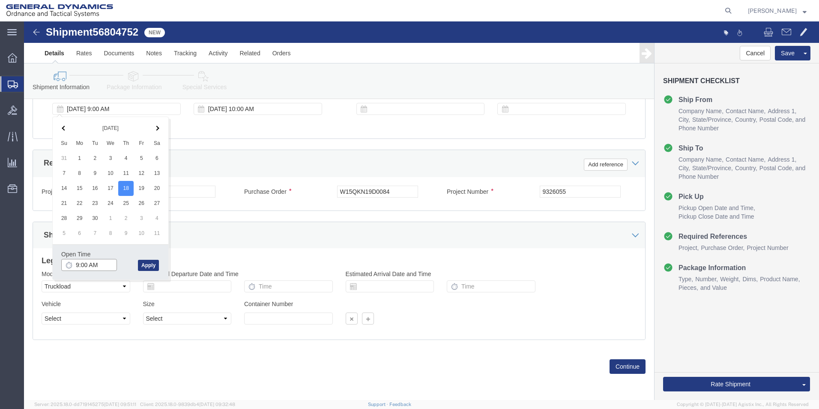
type input "10:00 AM"
click button "Apply"
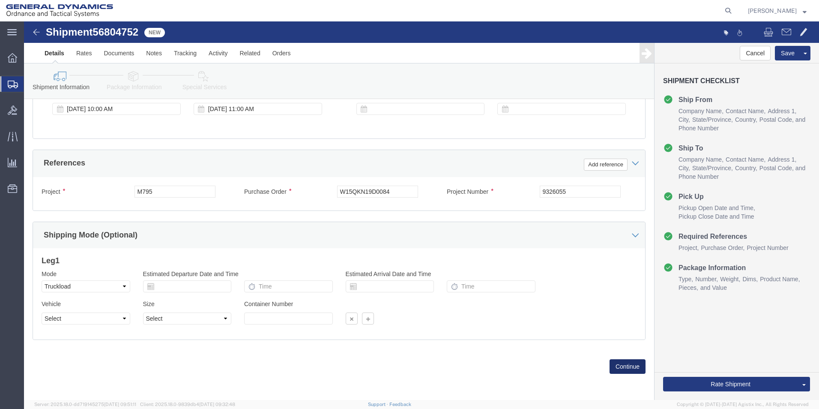
click button "Continue"
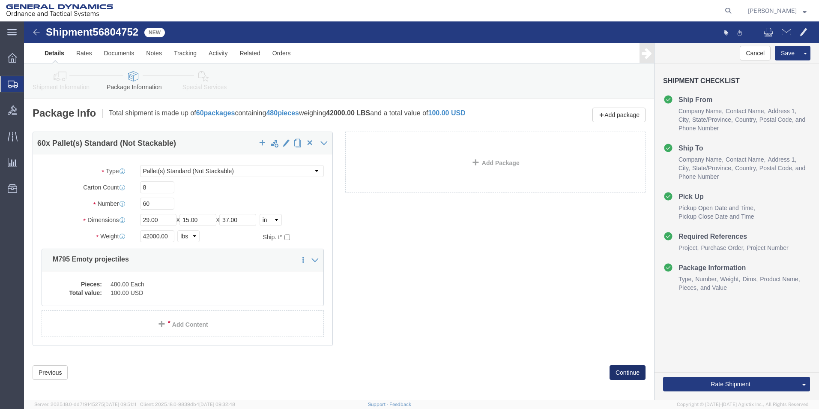
click button "Continue"
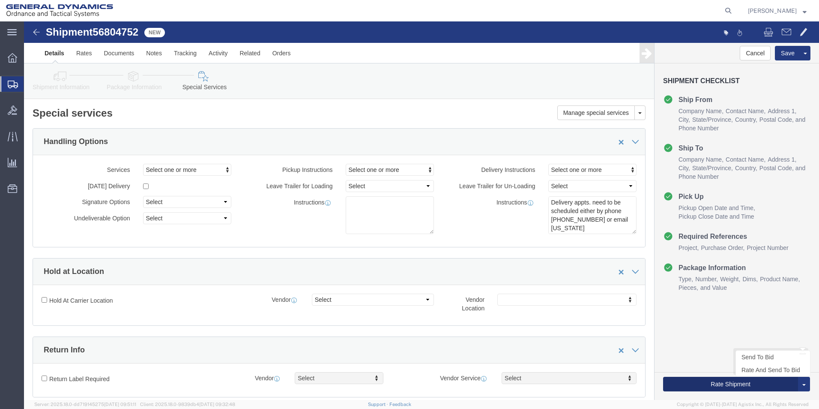
click button "Rate Shipment"
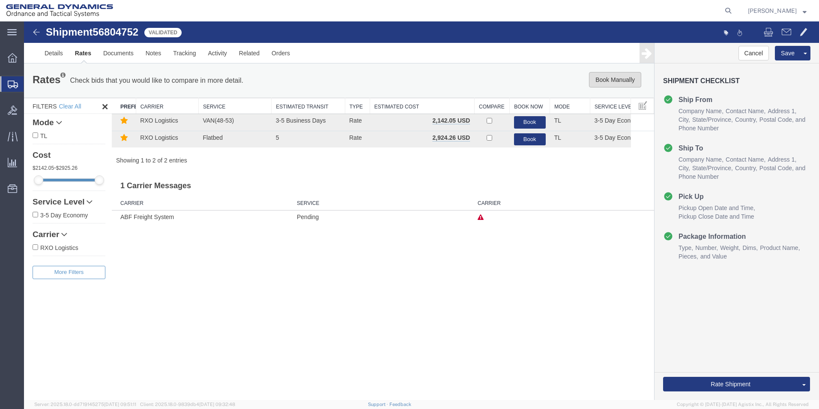
click at [608, 75] on button "Book Manually" at bounding box center [615, 79] width 52 height 15
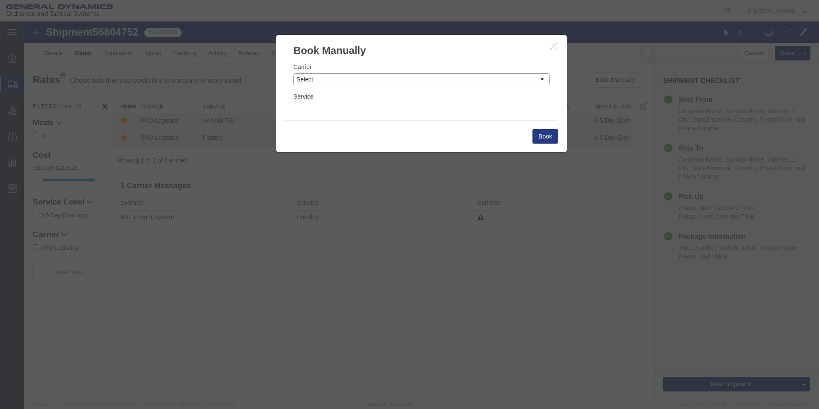
click at [542, 80] on select "Select Add New Carrier (and default service) AATCO ABF Freight System FedEx Cus…" at bounding box center [422, 79] width 256 height 12
select select "ADD_NEW_CARRIER"
click at [294, 73] on select "Select Add New Carrier (and default service) AATCO ABF Freight System FedEx Cus…" at bounding box center [422, 79] width 256 height 12
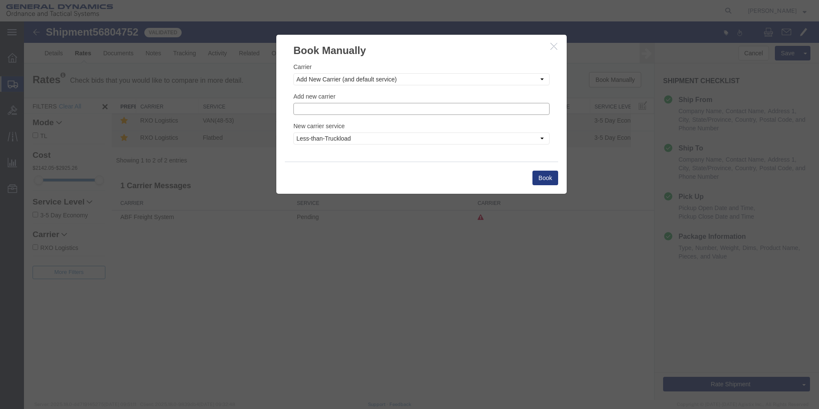
click at [325, 111] on input "text" at bounding box center [422, 109] width 256 height 12
click at [327, 122] on p "Calex Logistics" at bounding box center [421, 122] width 245 height 7
type input "Calex Logistics"
click at [542, 138] on select "Less-than-Truckload Truckload Ocean Standard Rail Air" at bounding box center [422, 138] width 256 height 12
select select "TL"
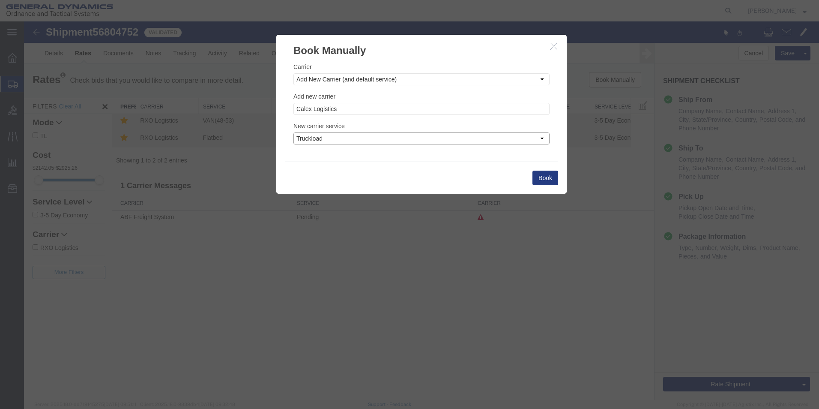
click at [294, 132] on select "Less-than-Truckload Truckload Ocean Standard Rail Air" at bounding box center [422, 138] width 256 height 12
click at [543, 175] on button "Book" at bounding box center [546, 178] width 26 height 15
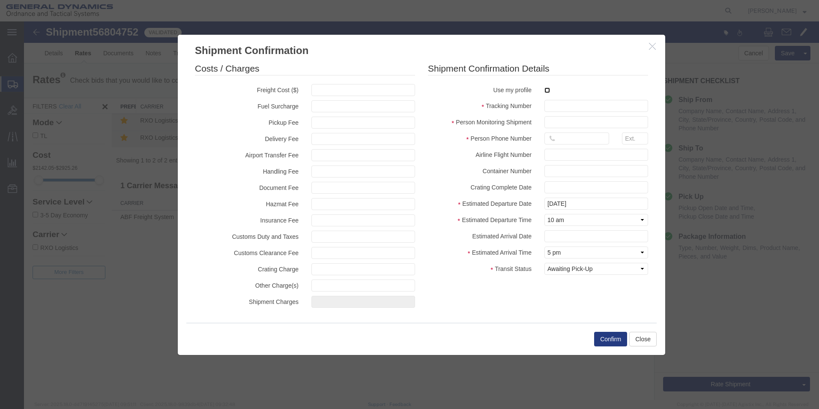
click at [549, 90] on input "checkbox" at bounding box center [548, 90] width 6 height 6
checkbox input "true"
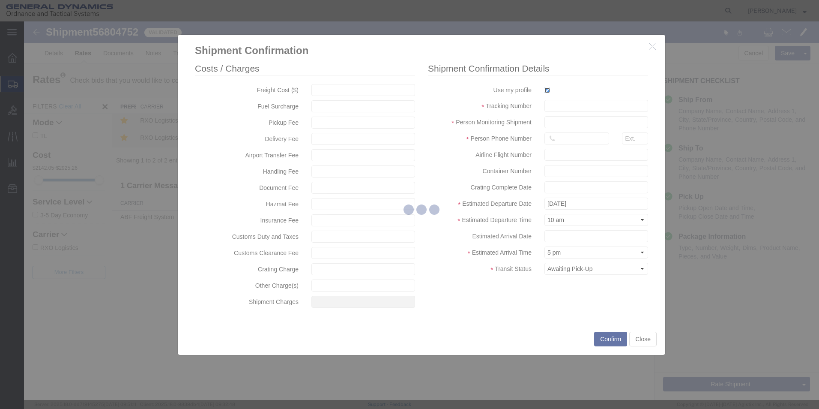
type input "[PERSON_NAME]"
type input "5709087062"
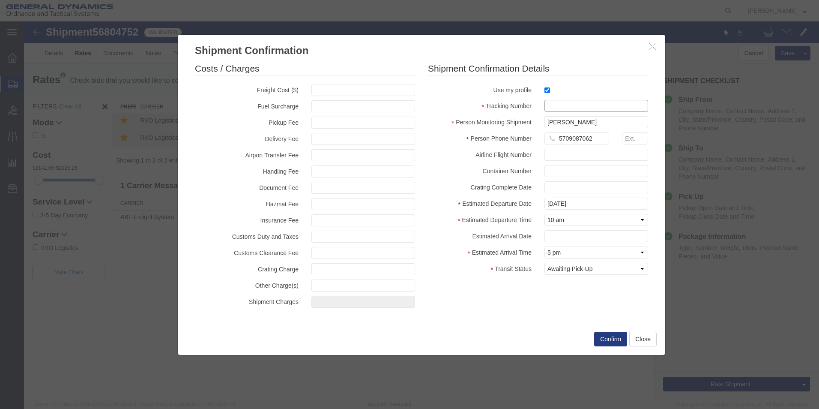
click at [566, 108] on input "text" at bounding box center [597, 106] width 104 height 12
type input "56804752"
click at [615, 338] on button "Confirm" at bounding box center [610, 339] width 33 height 15
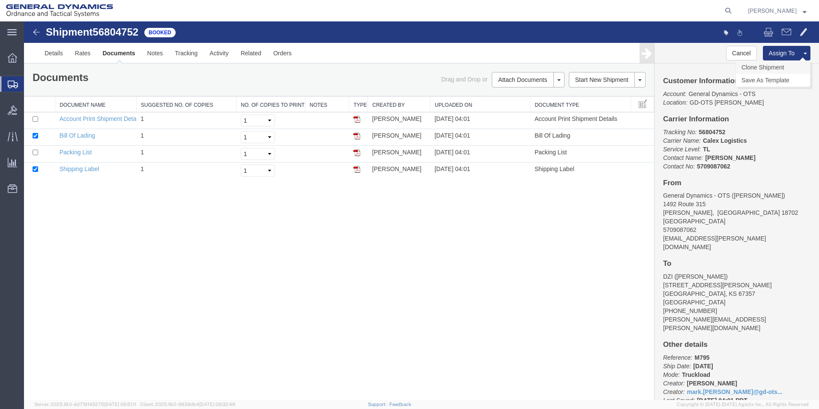
click at [774, 66] on link "Clone Shipment" at bounding box center [773, 67] width 74 height 13
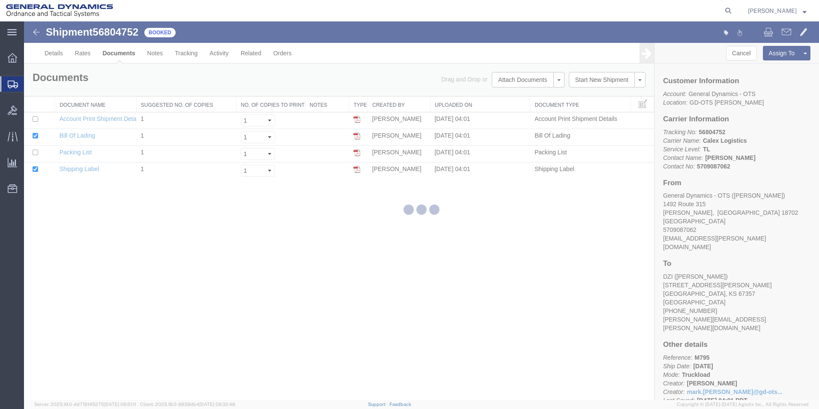
select select "42193"
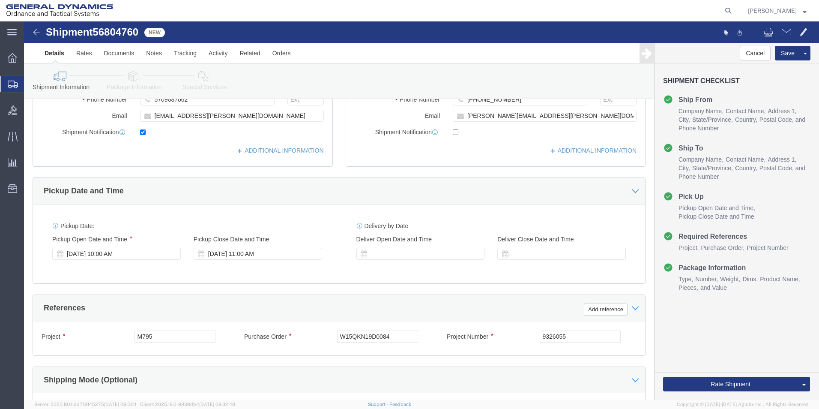
scroll to position [215, 0]
click div "[DATE] 10:00 AM"
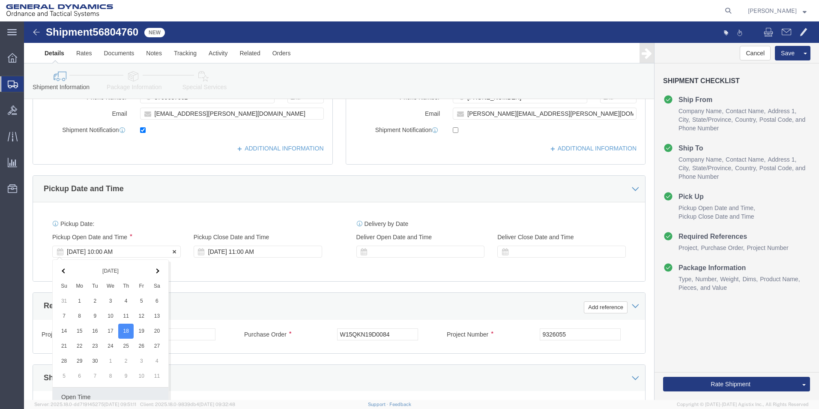
scroll to position [357, 0]
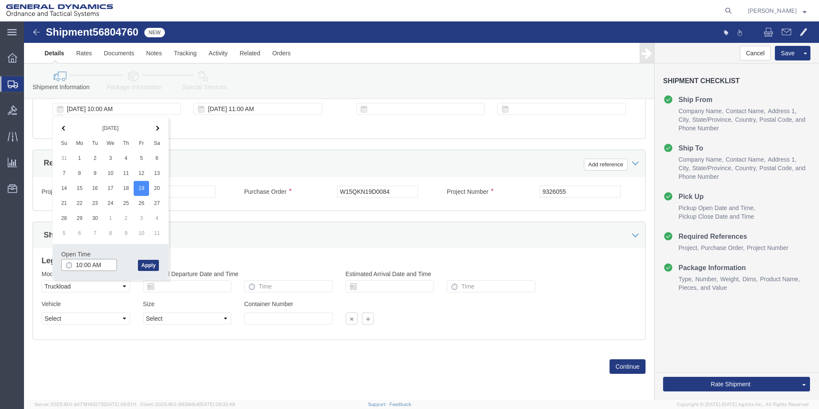
click input "10:00 AM"
type input "9:00 AM"
click button "Apply"
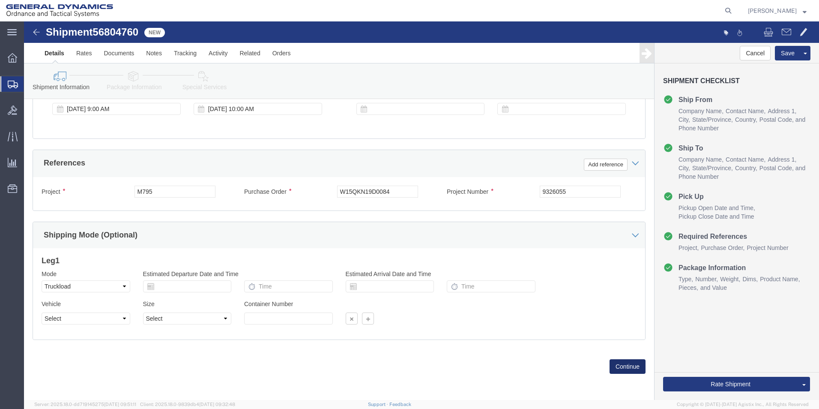
click button "Continue"
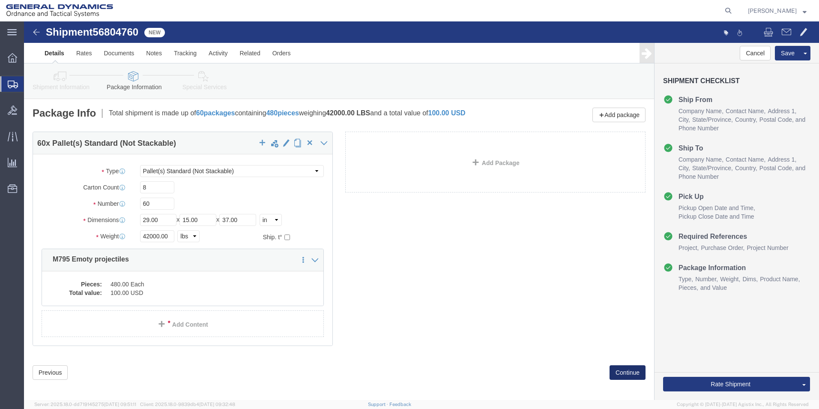
click button "Continue"
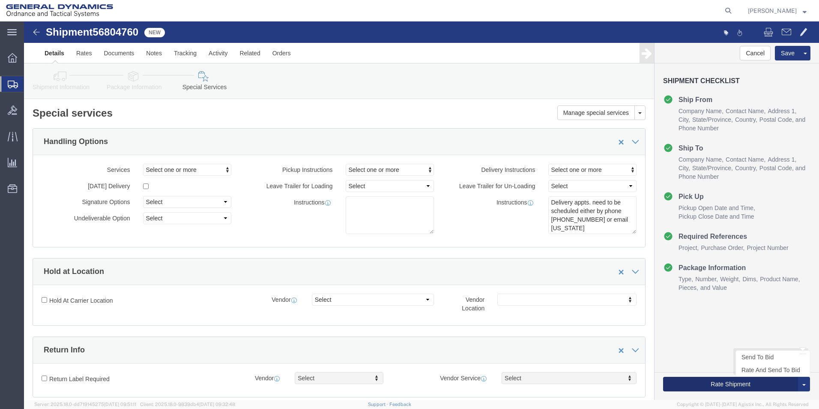
click button "Rate Shipment"
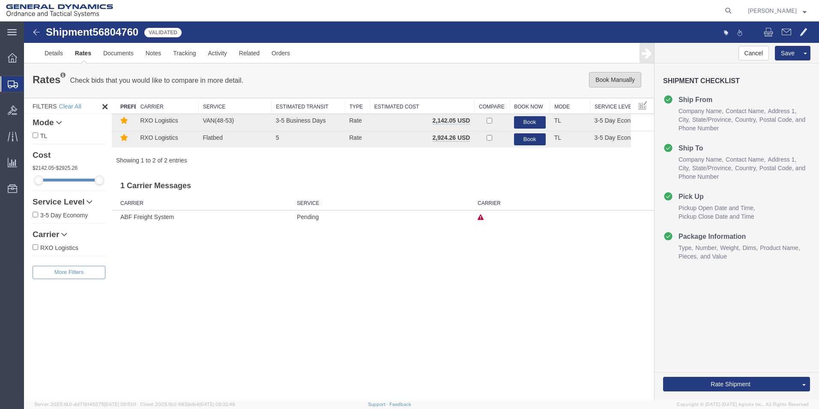
click at [613, 80] on button "Book Manually" at bounding box center [615, 79] width 52 height 15
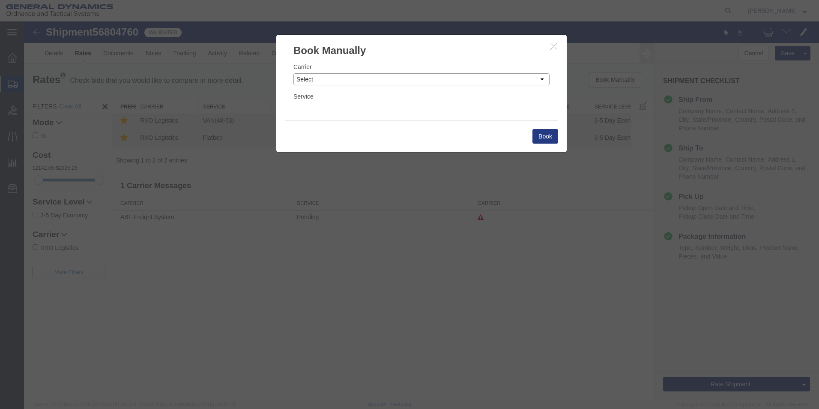
click at [541, 79] on select "Select Add New Carrier (and default service) AATCO ABF Freight System FedEx Cus…" at bounding box center [422, 79] width 256 height 12
select select "ADD_NEW_CARRIER"
click at [294, 73] on select "Select Add New Carrier (and default service) AATCO ABF Freight System FedEx Cus…" at bounding box center [422, 79] width 256 height 12
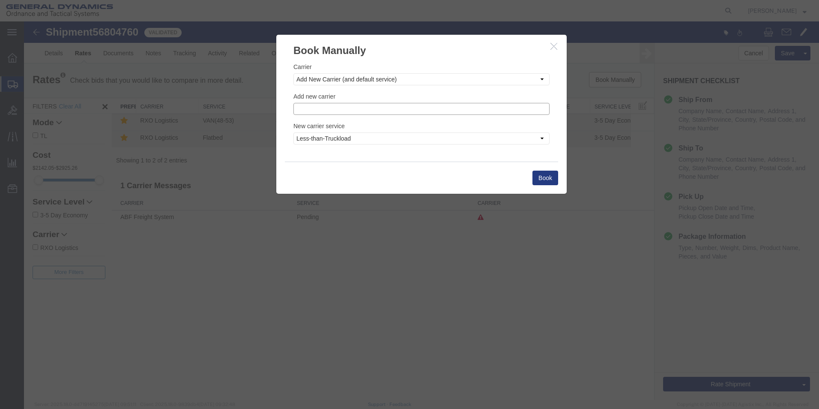
click at [319, 111] on input "text" at bounding box center [422, 109] width 256 height 12
click at [312, 120] on p "Calex Logistics" at bounding box center [421, 122] width 245 height 7
type input "Calex Logistics"
click at [544, 138] on select "Less-than-Truckload Truckload Ocean Standard Rail Air" at bounding box center [422, 138] width 256 height 12
select select "TL"
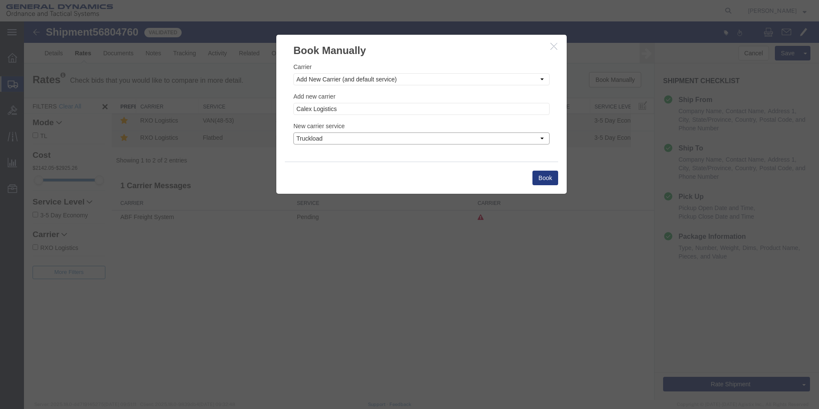
click at [294, 132] on select "Less-than-Truckload Truckload Ocean Standard Rail Air" at bounding box center [422, 138] width 256 height 12
click at [542, 176] on button "Book" at bounding box center [546, 178] width 26 height 15
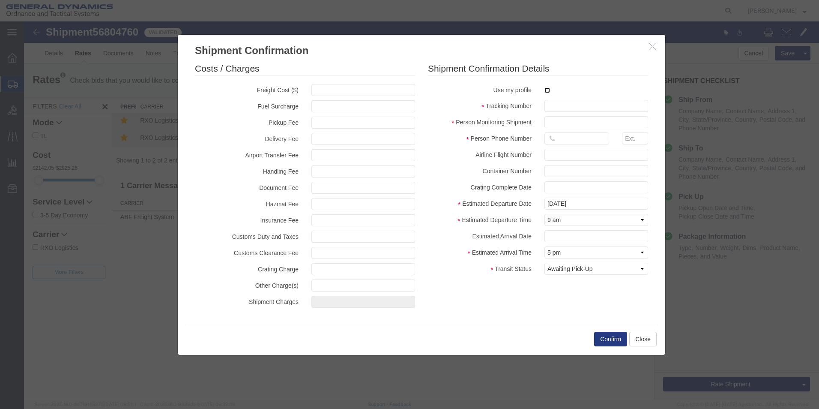
click at [548, 90] on input "checkbox" at bounding box center [548, 90] width 6 height 6
checkbox input "true"
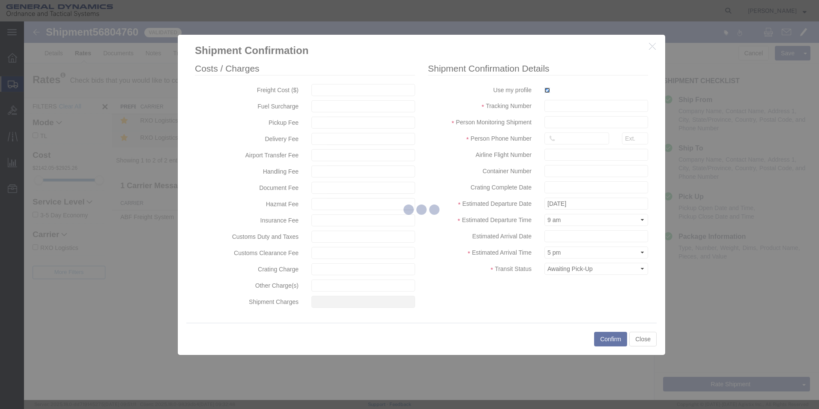
type input "[PERSON_NAME]"
type input "5709087062"
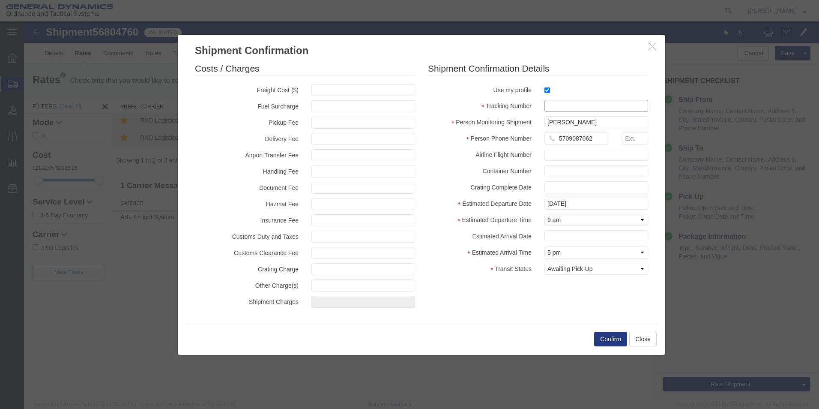
click at [553, 104] on input "text" at bounding box center [597, 106] width 104 height 12
type input "56804760"
click at [611, 343] on button "Confirm" at bounding box center [610, 339] width 33 height 15
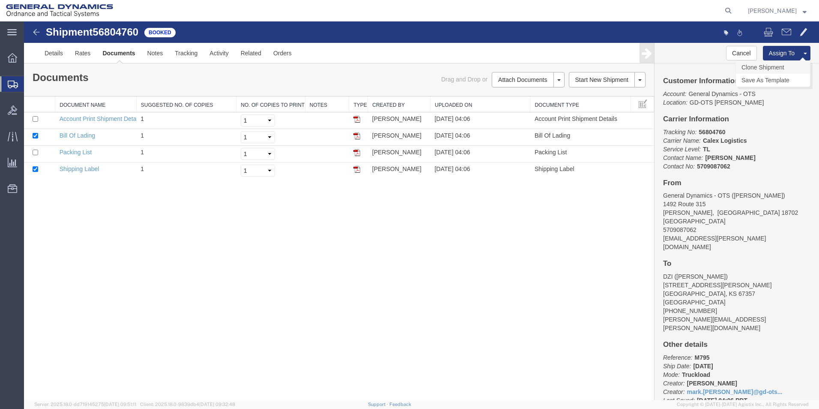
click at [772, 66] on link "Clone Shipment" at bounding box center [773, 67] width 74 height 13
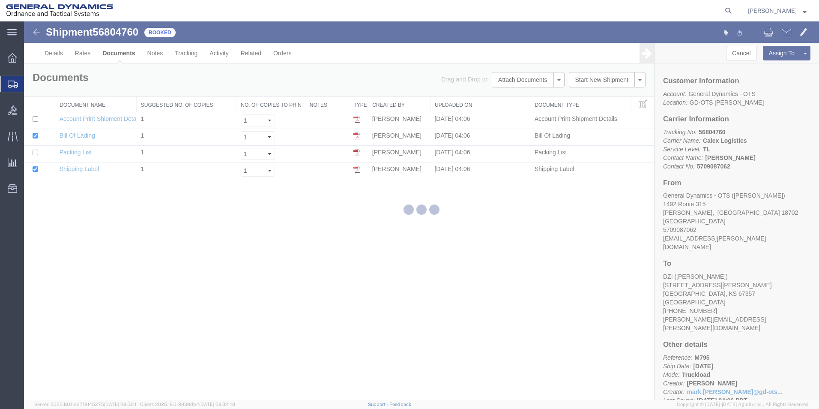
select select "42193"
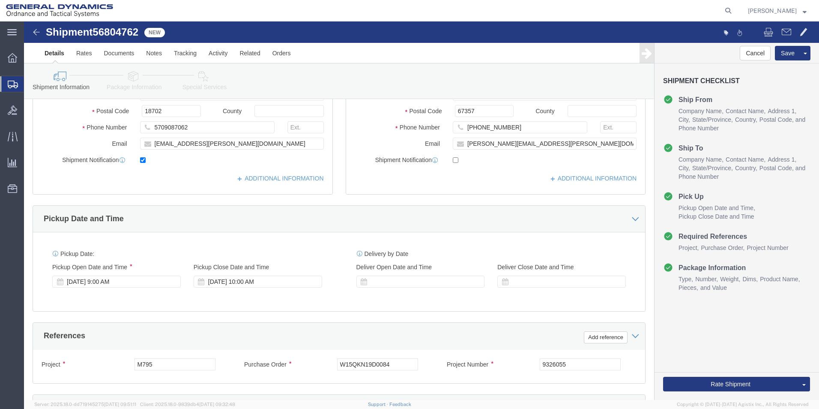
scroll to position [188, 0]
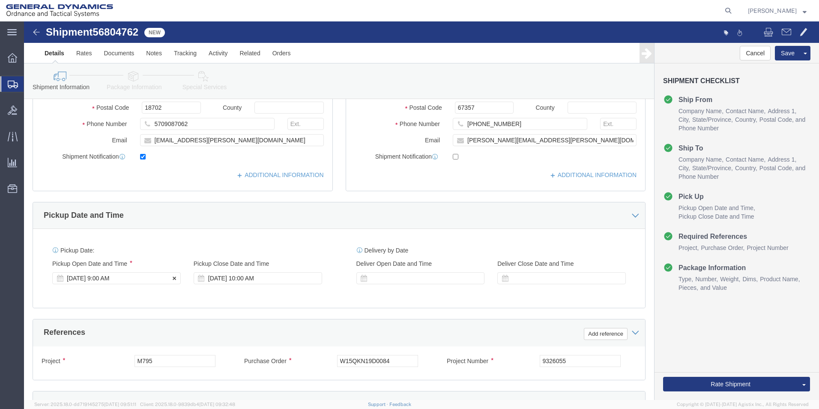
click div "[DATE] 9:00 AM"
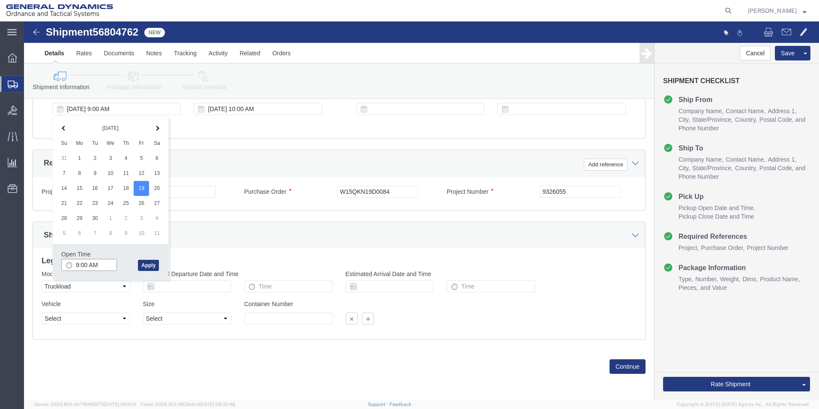
type input "10:00 AM"
click button "Apply"
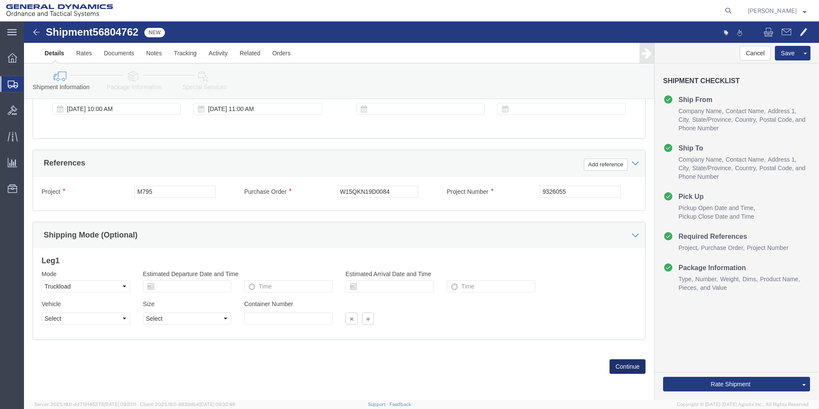
click button "Continue"
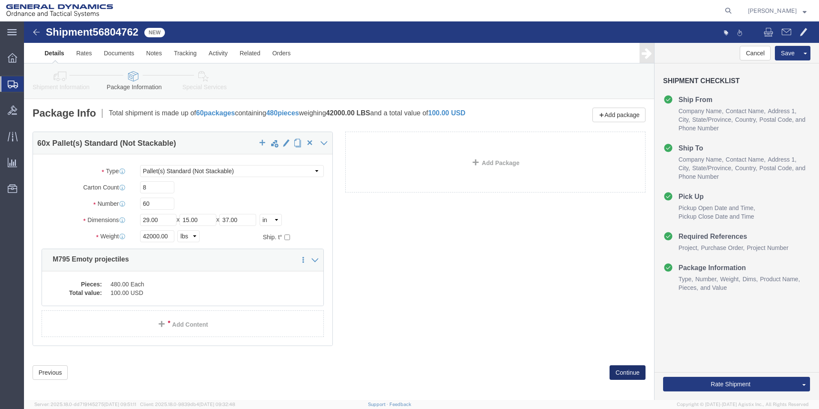
click button "Continue"
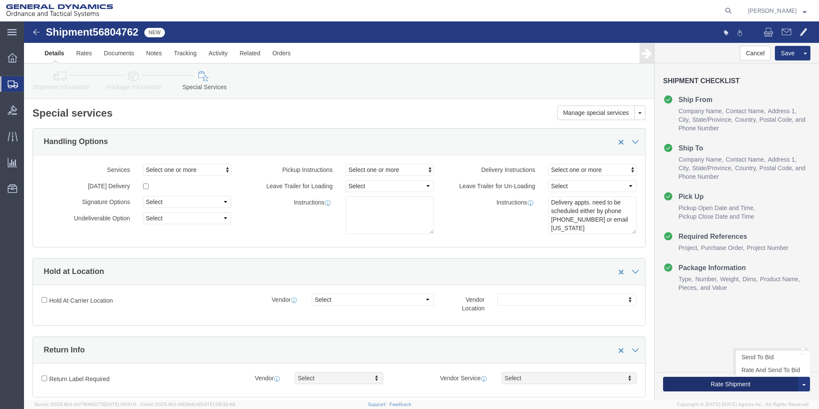
click button "Rate Shipment"
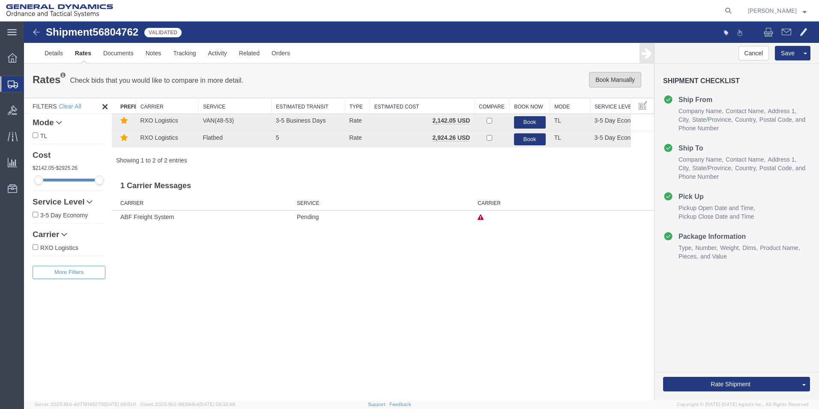
click at [616, 78] on button "Book Manually" at bounding box center [615, 79] width 52 height 15
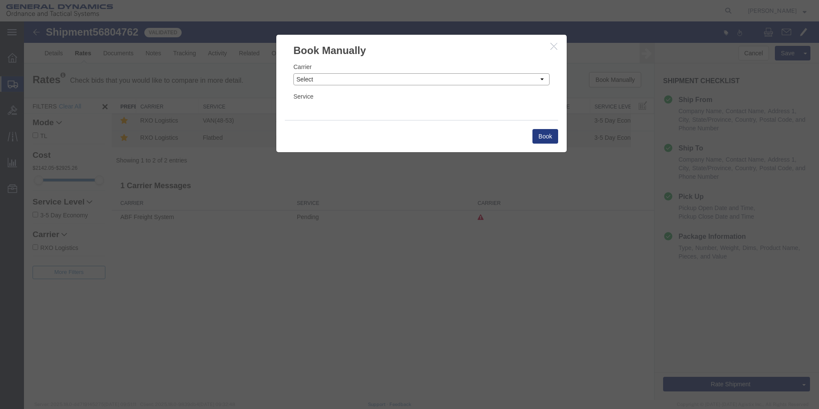
click at [543, 79] on select "Select Add New Carrier (and default service) AATCO ABF Freight System FedEx Cus…" at bounding box center [422, 79] width 256 height 12
select select "ADD_NEW_CARRIER"
click at [294, 73] on select "Select Add New Carrier (and default service) AATCO ABF Freight System FedEx Cus…" at bounding box center [422, 79] width 256 height 12
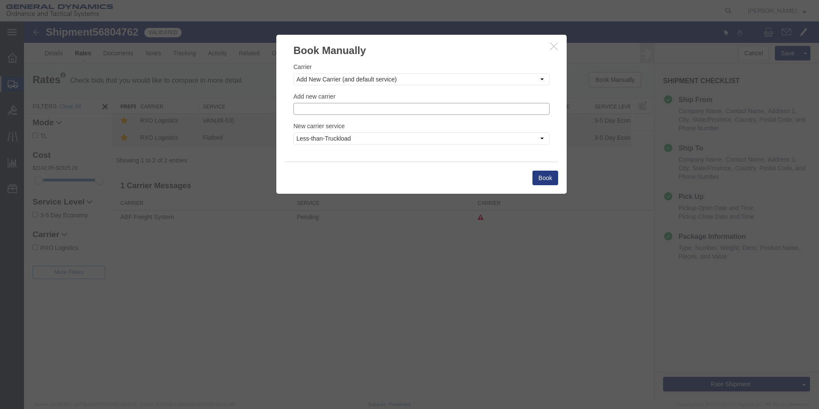
click at [307, 110] on input "text" at bounding box center [422, 109] width 256 height 12
click at [324, 124] on p "Calex Logistics" at bounding box center [421, 122] width 245 height 7
type input "Calex Logistics"
click at [542, 137] on select "Less-than-Truckload Truckload Ocean Standard Rail Air" at bounding box center [422, 138] width 256 height 12
select select "TL"
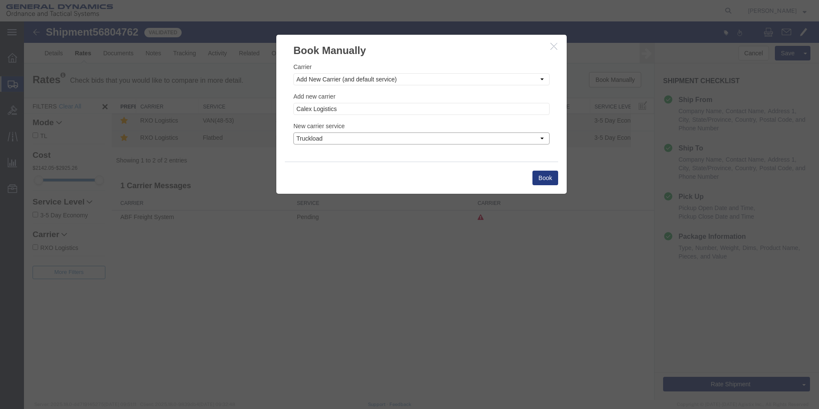
click at [294, 132] on select "Less-than-Truckload Truckload Ocean Standard Rail Air" at bounding box center [422, 138] width 256 height 12
click at [539, 179] on button "Book" at bounding box center [546, 178] width 26 height 15
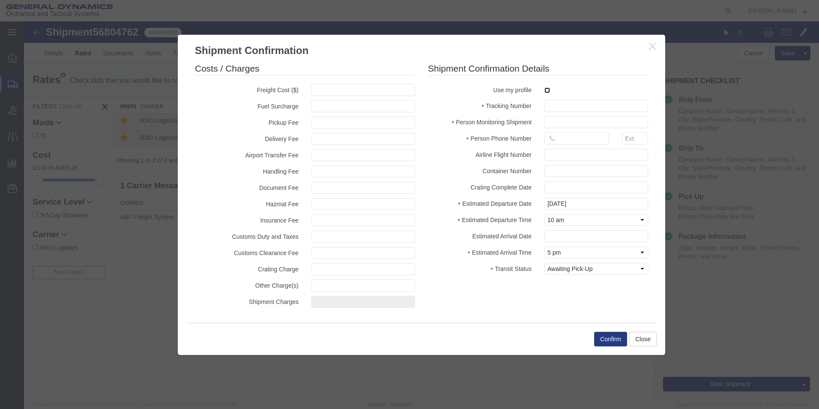
click at [548, 90] on input "checkbox" at bounding box center [548, 90] width 6 height 6
checkbox input "true"
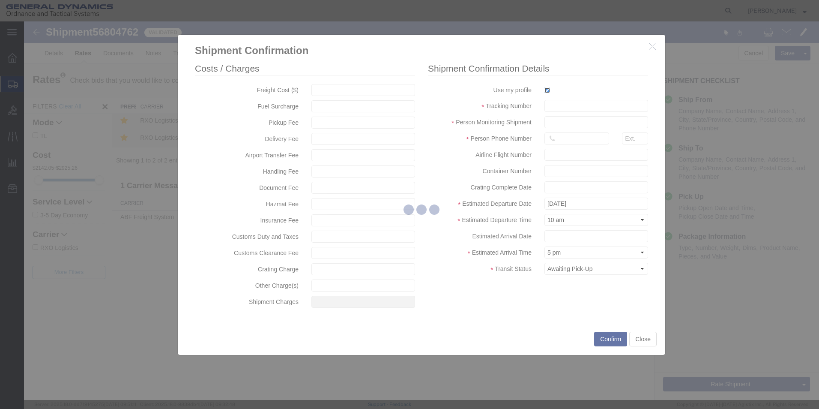
type input "[PERSON_NAME]"
type input "5709087062"
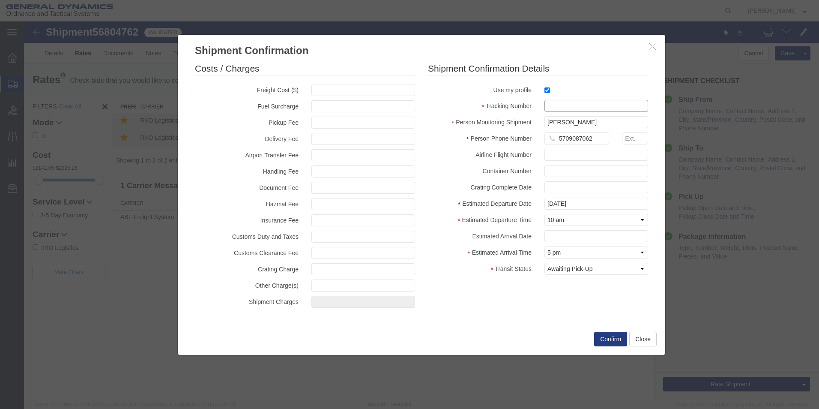
click at [555, 104] on input "text" at bounding box center [597, 106] width 104 height 12
type input "56804762"
click at [607, 341] on button "Confirm" at bounding box center [610, 339] width 33 height 15
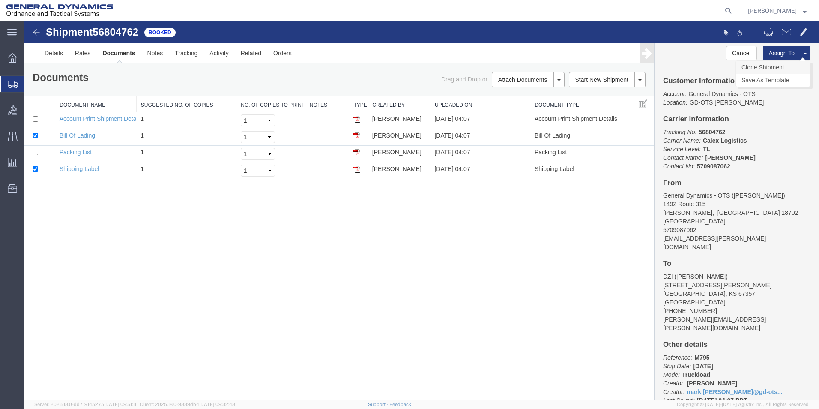
click at [776, 66] on link "Clone Shipment" at bounding box center [773, 67] width 74 height 13
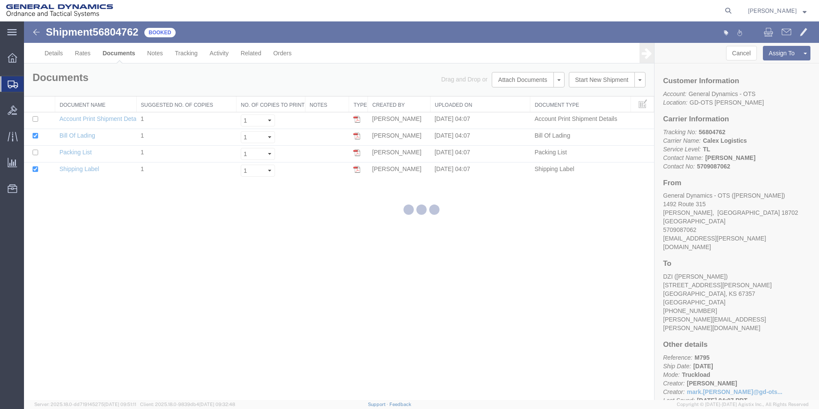
select select "42193"
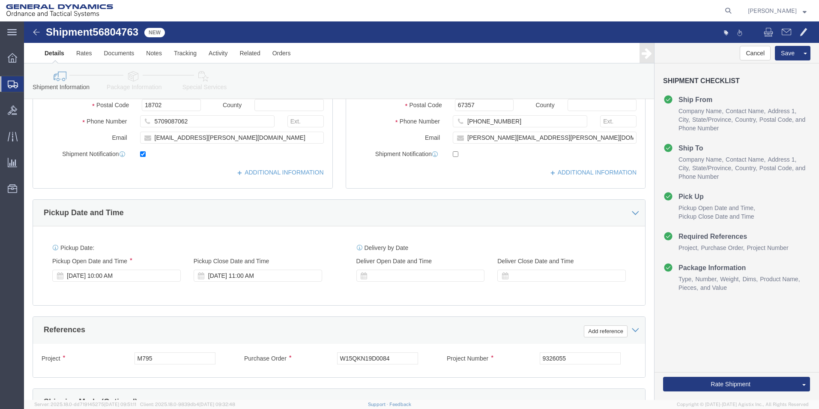
scroll to position [205, 0]
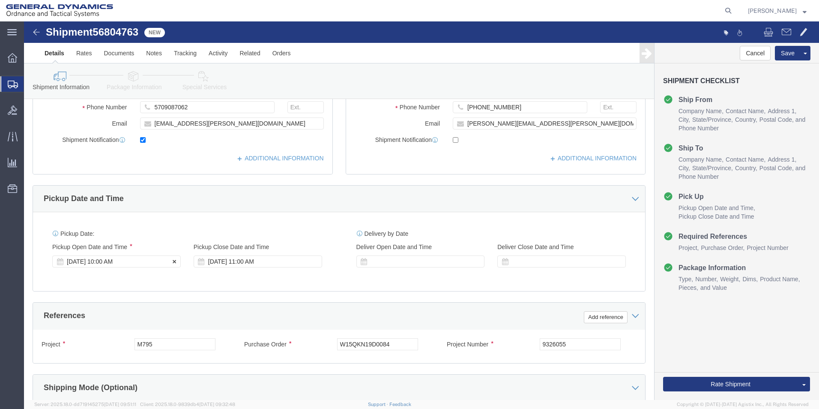
click div "[DATE] 10:00 AM"
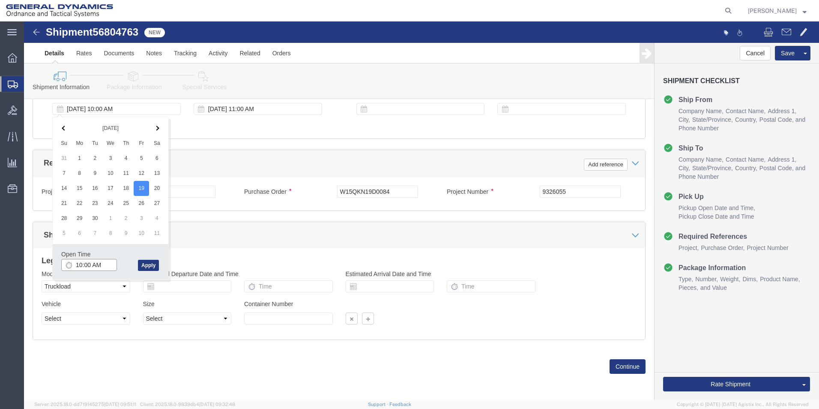
type input "11:00 AM"
click button "Apply"
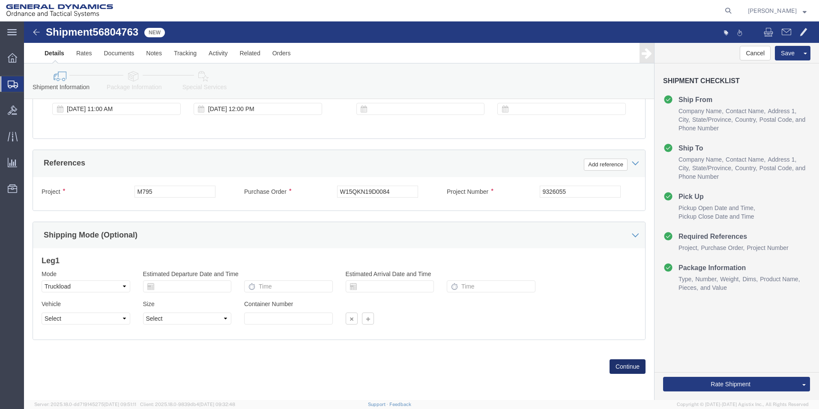
click button "Continue"
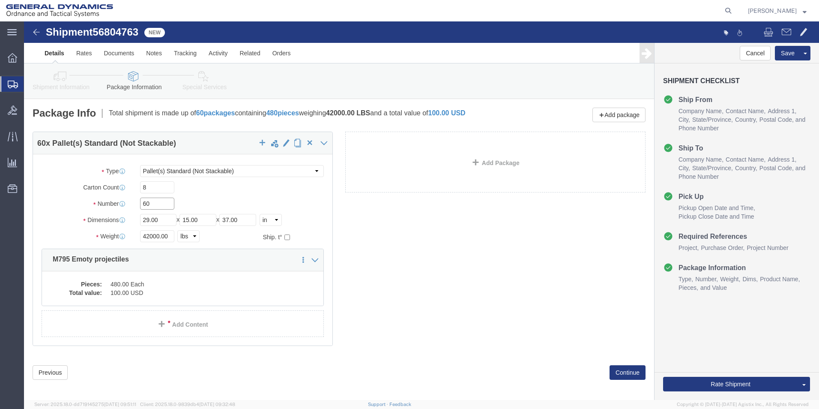
drag, startPoint x: 130, startPoint y: 181, endPoint x: 181, endPoint y: 213, distance: 60.5
click div "60"
type input "40"
drag, startPoint x: 144, startPoint y: 214, endPoint x: 414, endPoint y: 321, distance: 290.8
click div "Package Type Select Bale(s) Basket(s) Bolt(s) Bottle(s) Buckets Bulk Bundle(s) …"
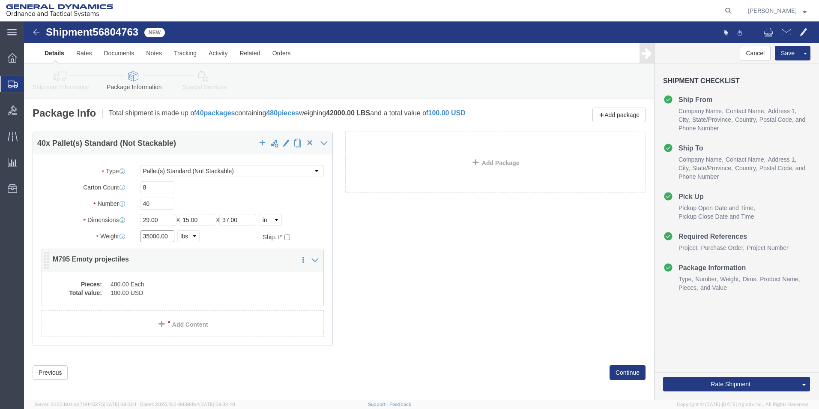
type input "35000.00"
click div "Pieces: 480.00 Each Total value: 100.00 USD"
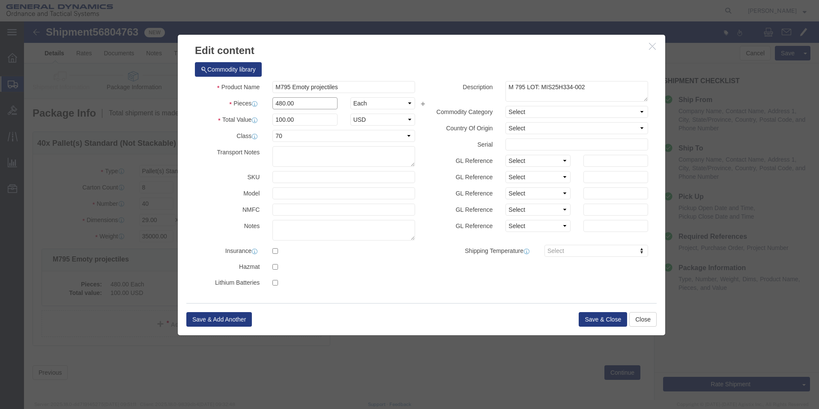
drag, startPoint x: 268, startPoint y: 83, endPoint x: 231, endPoint y: 87, distance: 37.5
click div "Pieces 480.00 Select Bag Barrels 100Board Feet Bottle Box Blister Pack Carats C…"
type input "320.00"
type input "66.67"
click button "Save & Close"
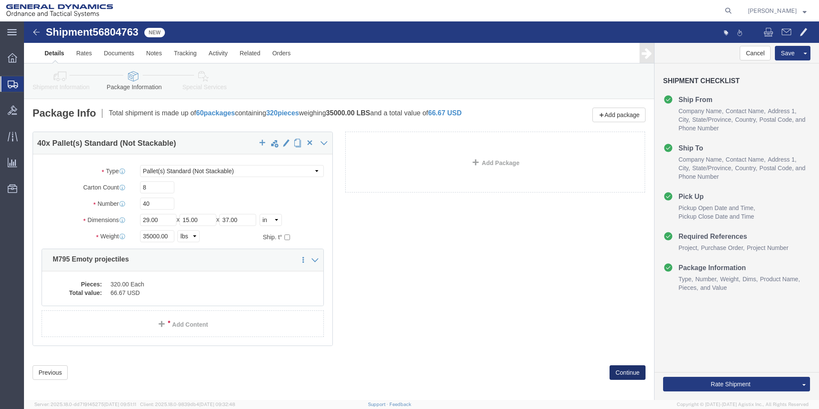
click button "Continue"
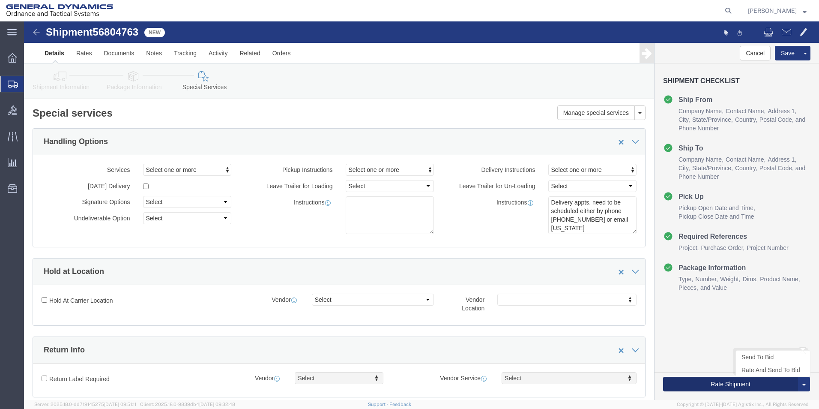
click button "Rate Shipment"
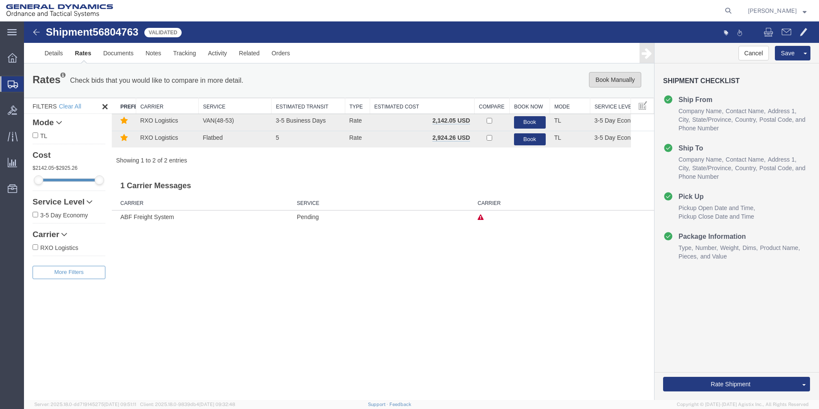
click at [609, 77] on button "Book Manually" at bounding box center [615, 79] width 52 height 15
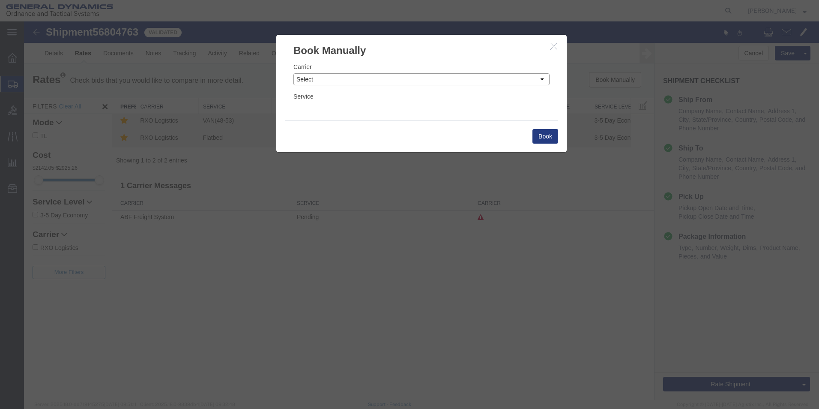
click at [540, 78] on select "Select Add New Carrier (and default service) AATCO ABF Freight System FedEx Cus…" at bounding box center [422, 79] width 256 height 12
select select "ADD_NEW_CARRIER"
click at [294, 73] on select "Select Add New Carrier (and default service) AATCO ABF Freight System FedEx Cus…" at bounding box center [422, 79] width 256 height 12
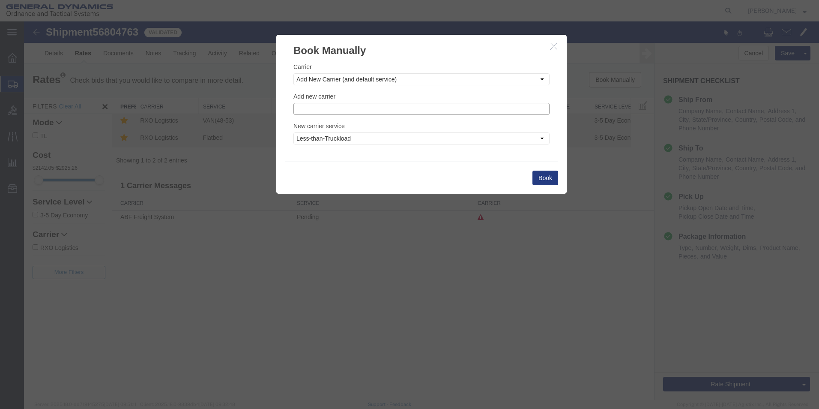
click at [345, 109] on input "text" at bounding box center [422, 109] width 256 height 12
click at [330, 122] on p "Calex Logistics" at bounding box center [421, 122] width 245 height 7
type input "Calex Logistics"
click at [541, 137] on select "Less-than-Truckload Truckload Ocean Standard Rail Air" at bounding box center [422, 138] width 256 height 12
select select "TL"
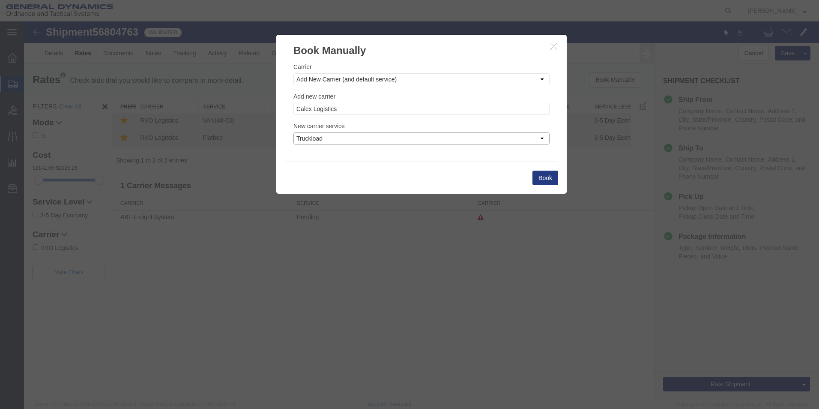
click at [294, 132] on select "Less-than-Truckload Truckload Ocean Standard Rail Air" at bounding box center [422, 138] width 256 height 12
click at [539, 173] on button "Book" at bounding box center [546, 178] width 26 height 15
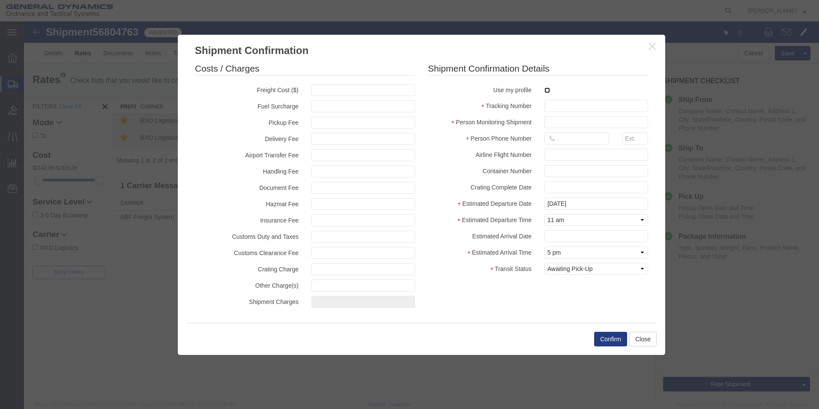
click at [546, 91] on input "checkbox" at bounding box center [548, 90] width 6 height 6
checkbox input "true"
type input "[PERSON_NAME]"
type input "5709087062"
click at [553, 102] on input "text" at bounding box center [597, 106] width 104 height 12
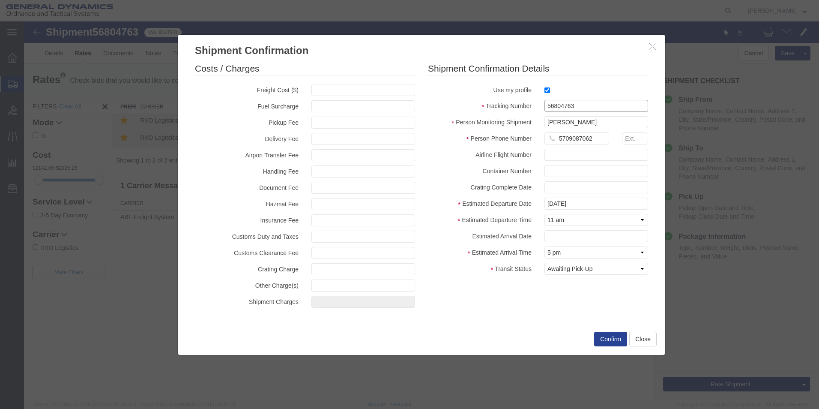
type input "56804763"
click at [607, 338] on button "Confirm" at bounding box center [610, 339] width 33 height 15
